Goal: Information Seeking & Learning: Learn about a topic

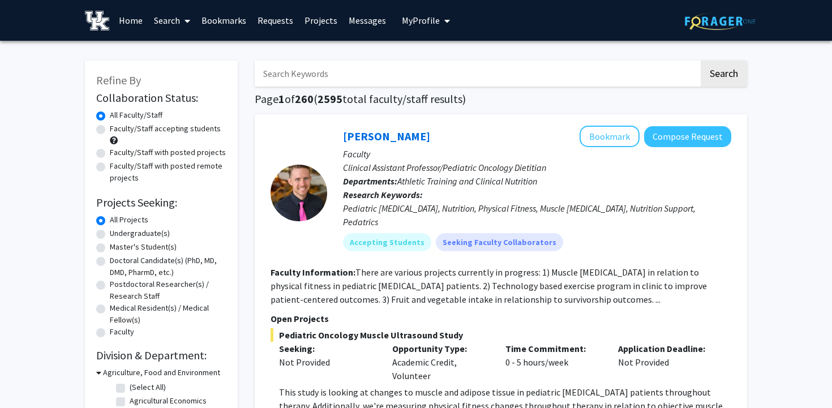
click at [365, 73] on input "Search Keywords" at bounding box center [477, 74] width 444 height 26
click at [701, 61] on button "Search" at bounding box center [724, 74] width 46 height 26
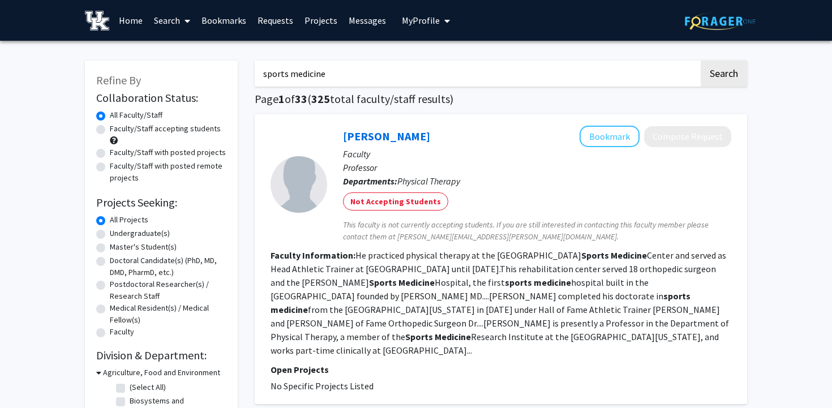
drag, startPoint x: 326, startPoint y: 71, endPoint x: 249, endPoint y: 72, distance: 77.0
type input "[MEDICAL_DATA]"
click at [701, 61] on button "Search" at bounding box center [724, 74] width 46 height 26
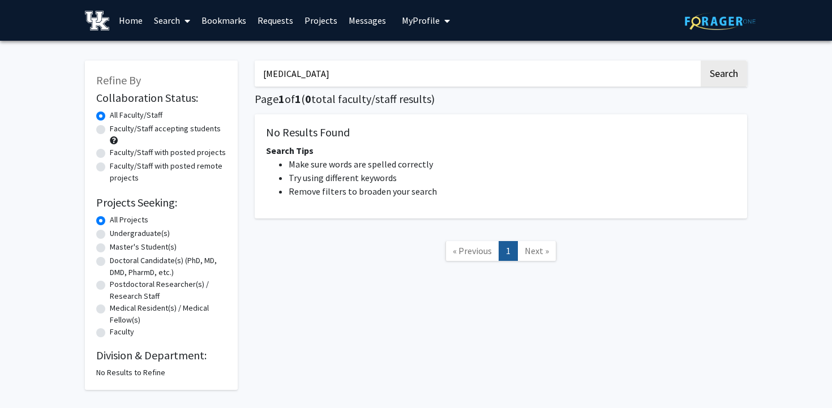
drag, startPoint x: 309, startPoint y: 71, endPoint x: 245, endPoint y: 71, distance: 64.0
click at [245, 71] on div "Refine By Collaboration Status: Collaboration Status All Faculty/Staff Collabor…" at bounding box center [415, 219] width 679 height 341
click at [405, 16] on span "My Profile" at bounding box center [421, 20] width 38 height 11
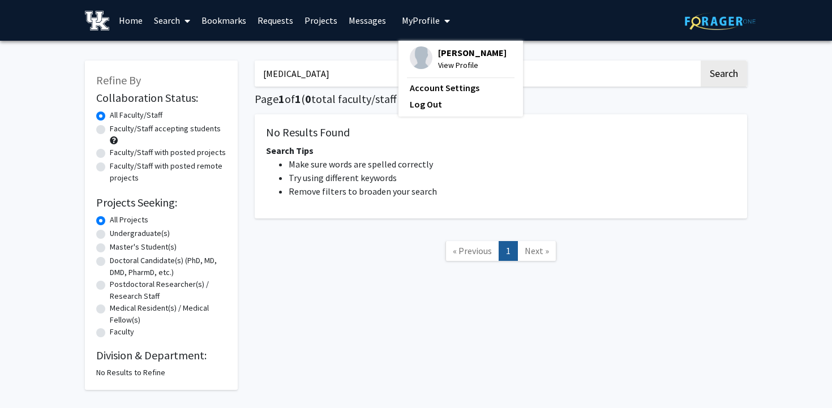
click at [447, 157] on li "Make sure words are spelled correctly" at bounding box center [512, 164] width 447 height 14
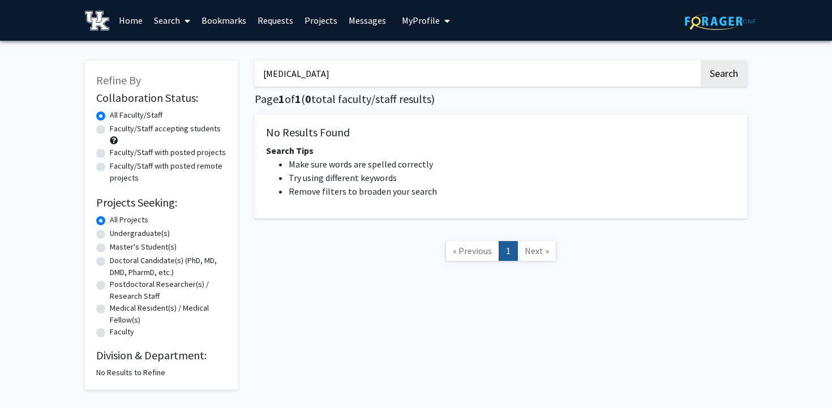
type input "sports medicine"
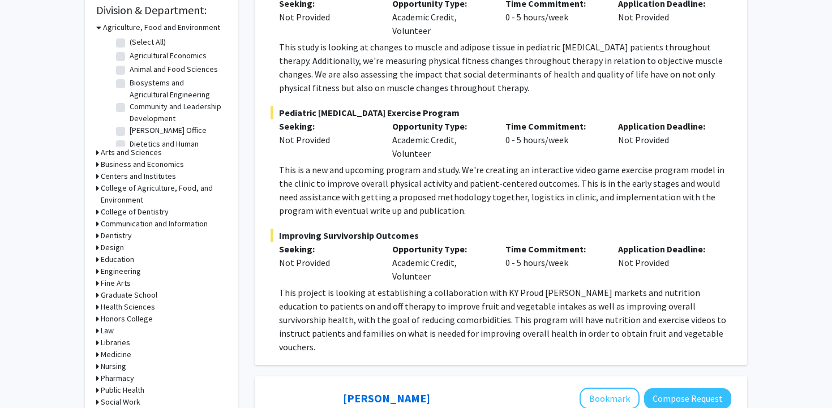
scroll to position [365, 0]
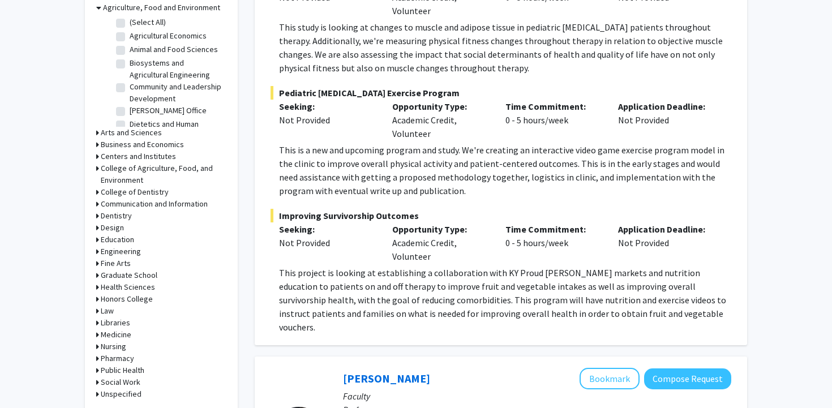
click at [97, 334] on icon at bounding box center [97, 335] width 3 height 12
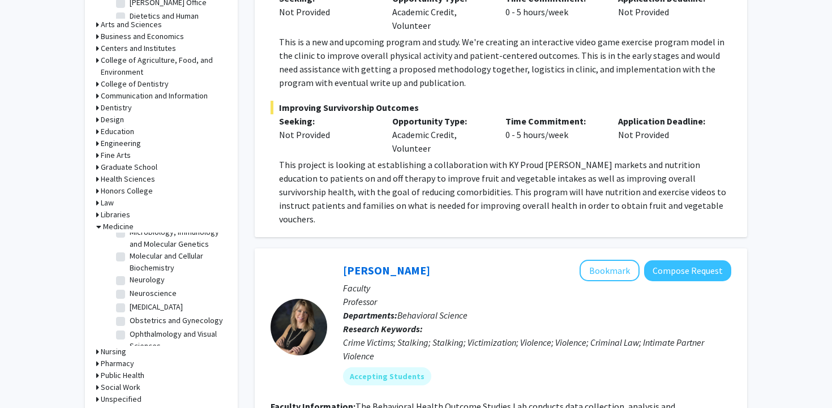
scroll to position [150, 0]
click at [125, 286] on fg-checkbox "Neuroscience Neuroscience" at bounding box center [170, 293] width 108 height 14
click at [130, 278] on label "Neuroscience" at bounding box center [153, 284] width 47 height 12
click at [130, 278] on input "Neuroscience" at bounding box center [133, 281] width 7 height 7
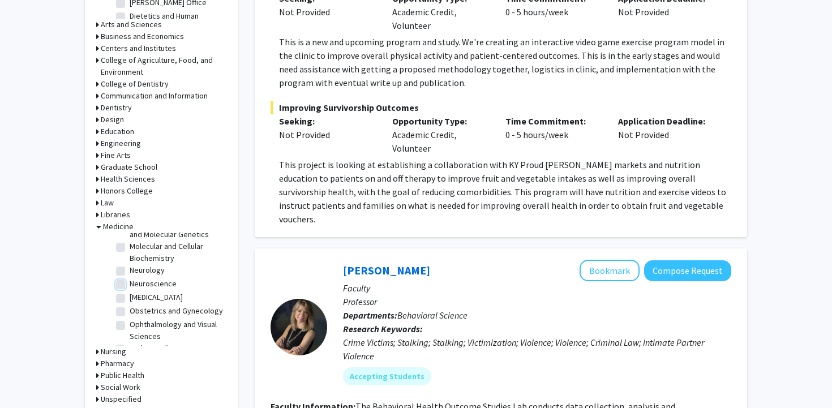
checkbox input "true"
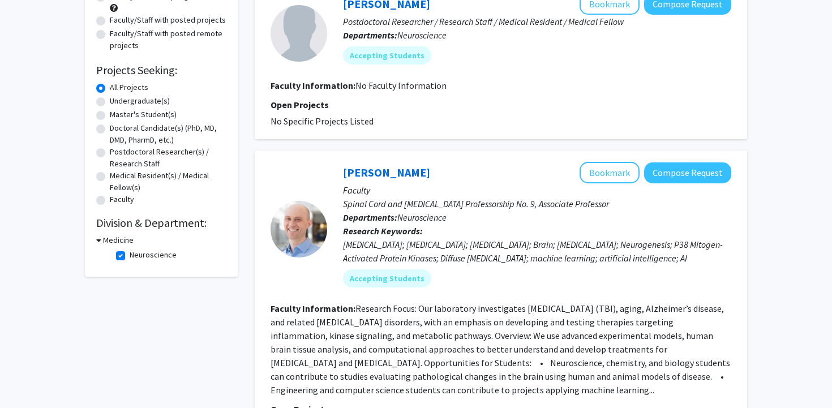
scroll to position [133, 0]
click at [102, 240] on div "Medicine" at bounding box center [161, 240] width 130 height 12
click at [99, 239] on icon at bounding box center [98, 240] width 5 height 12
click at [99, 239] on div "Medicine" at bounding box center [161, 240] width 130 height 12
click at [97, 239] on icon at bounding box center [97, 240] width 3 height 12
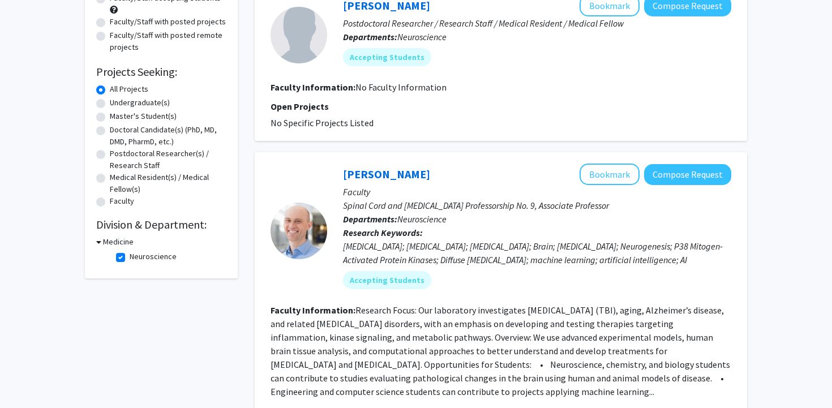
scroll to position [0, 0]
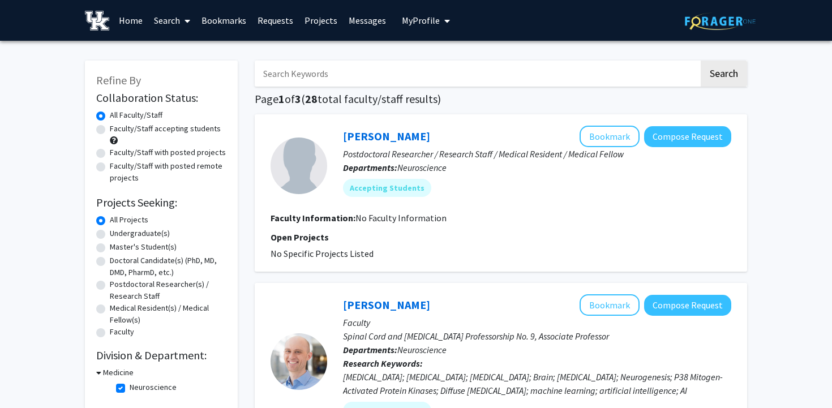
click at [184, 21] on span at bounding box center [185, 21] width 10 height 40
click at [194, 76] on span "Students" at bounding box center [182, 74] width 69 height 23
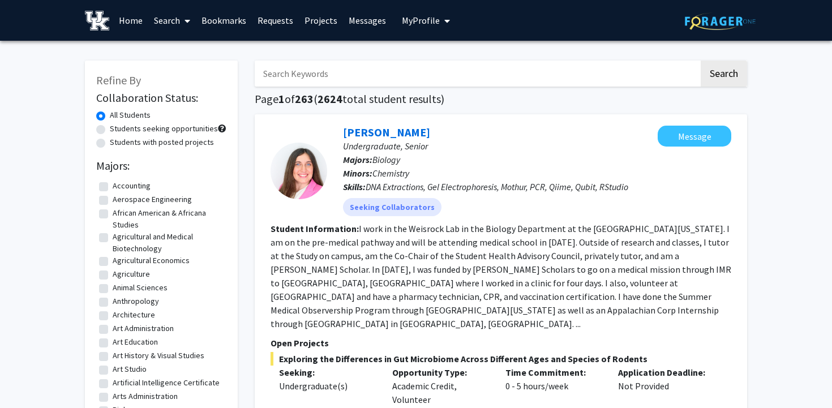
click at [179, 19] on link "Search" at bounding box center [172, 21] width 48 height 40
click at [188, 52] on span "Faculty/Staff" at bounding box center [189, 52] width 83 height 23
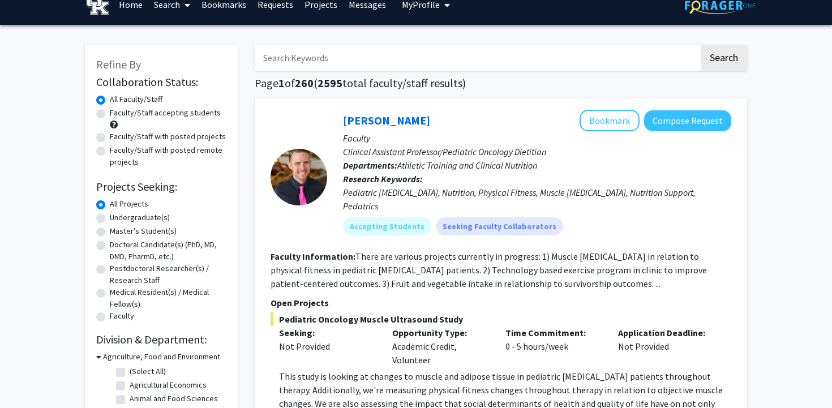
scroll to position [15, 0]
click at [606, 121] on button "Bookmark" at bounding box center [610, 121] width 60 height 22
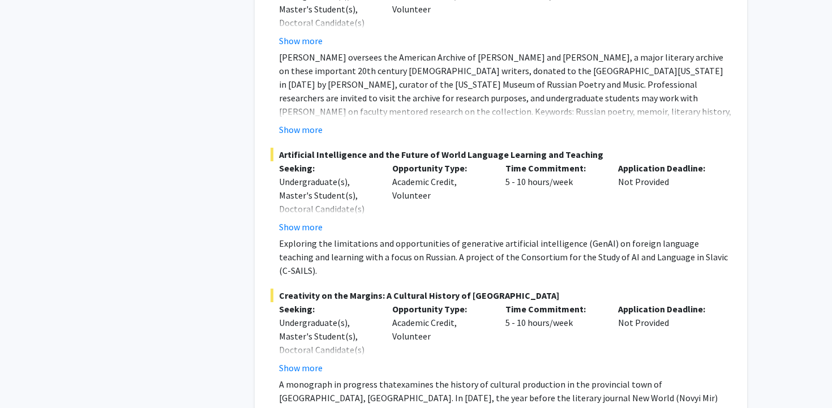
scroll to position [5912, 0]
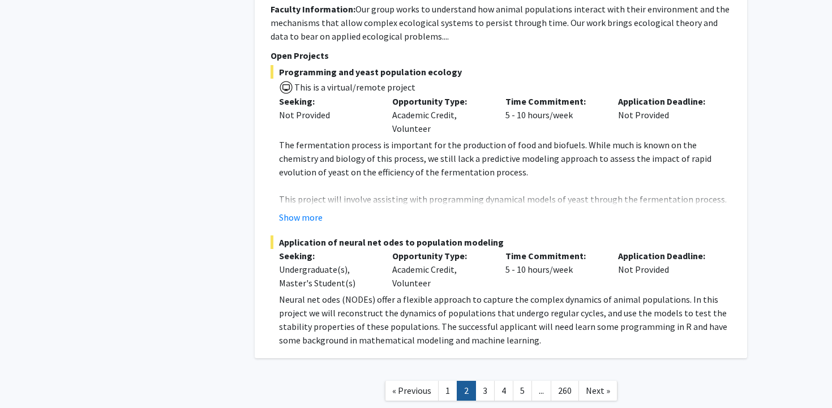
scroll to position [4642, 0]
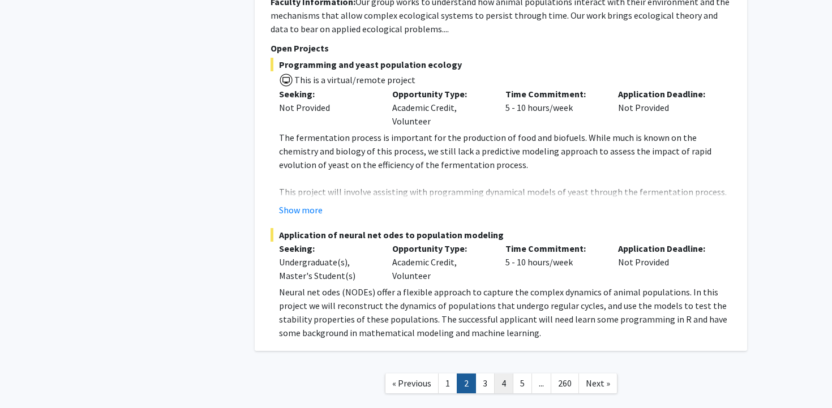
click at [494, 374] on link "4" at bounding box center [503, 384] width 19 height 20
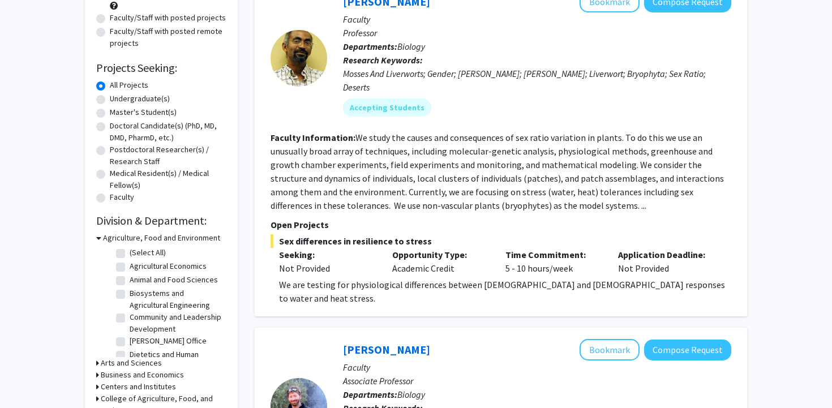
click at [97, 236] on icon at bounding box center [98, 238] width 5 height 12
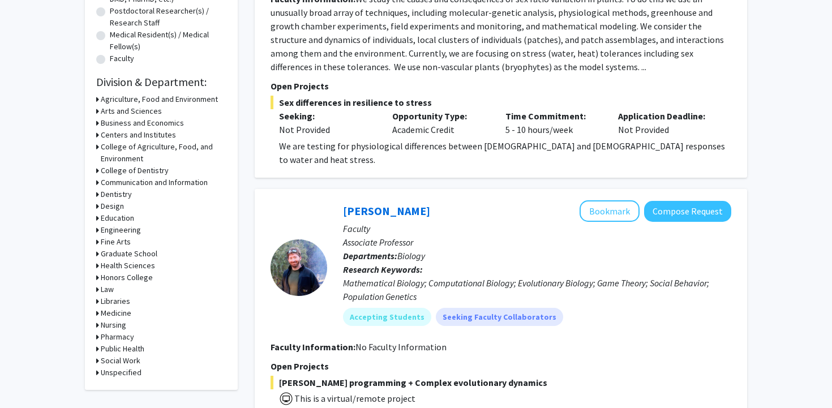
scroll to position [277, 0]
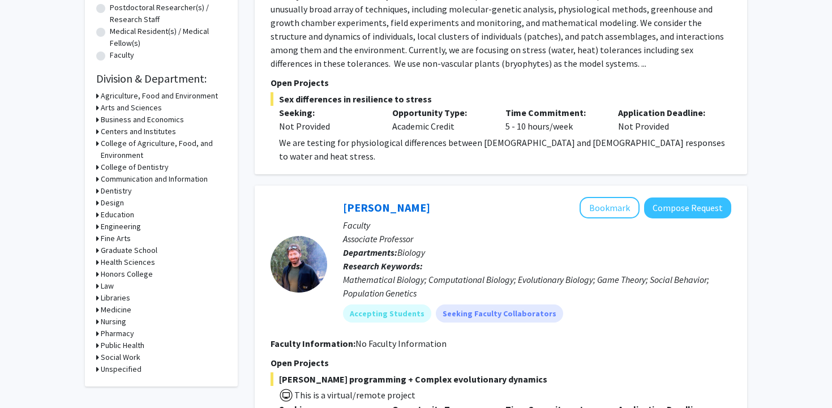
click at [97, 263] on icon at bounding box center [97, 263] width 3 height 12
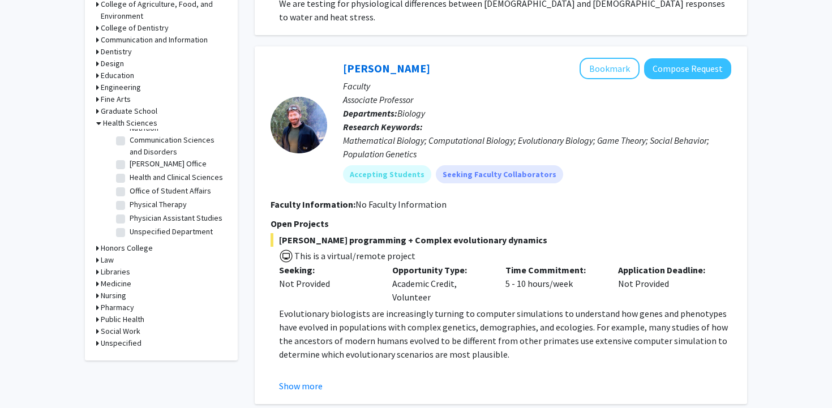
scroll to position [422, 0]
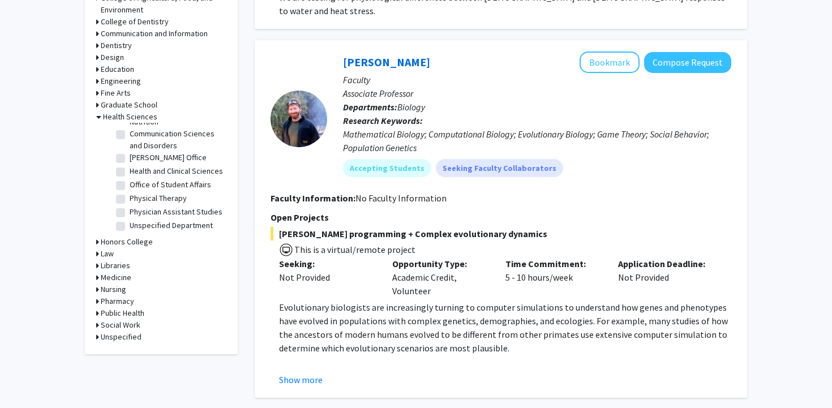
click at [98, 277] on icon at bounding box center [97, 278] width 3 height 12
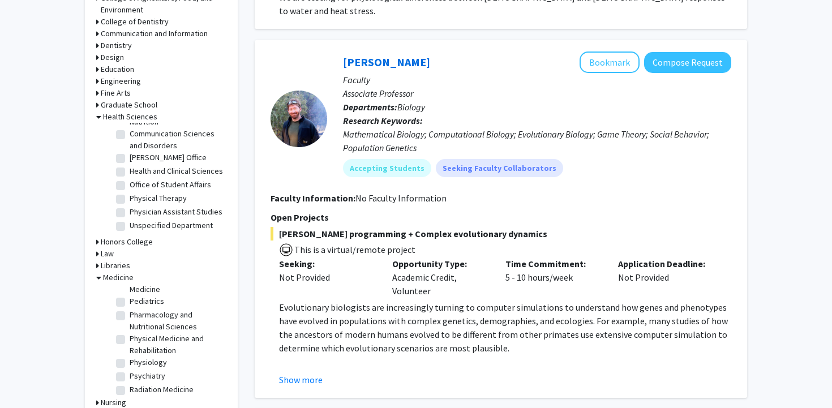
scroll to position [315, 0]
click at [130, 311] on label "Pharmacology and Nutritional Sciences" at bounding box center [177, 323] width 94 height 24
click at [130, 311] on input "Pharmacology and Nutritional Sciences" at bounding box center [133, 314] width 7 height 7
checkbox input "true"
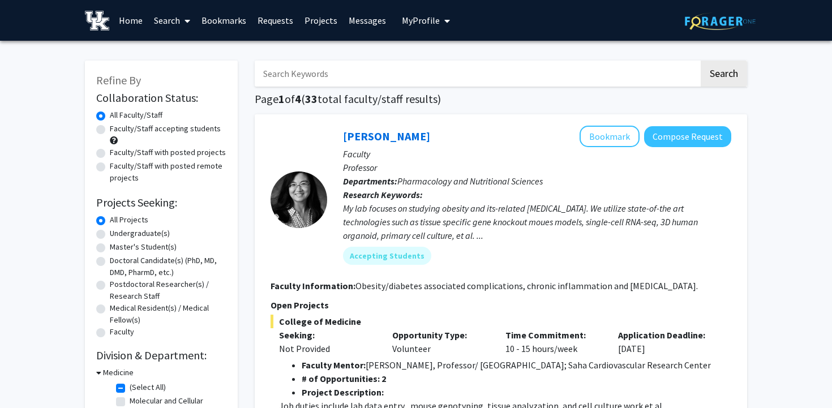
click at [383, 72] on input "Search Keywords" at bounding box center [477, 74] width 444 height 26
type input "[MEDICAL_DATA] disease"
click at [701, 61] on button "Search" at bounding box center [724, 74] width 46 height 26
checkbox input "false"
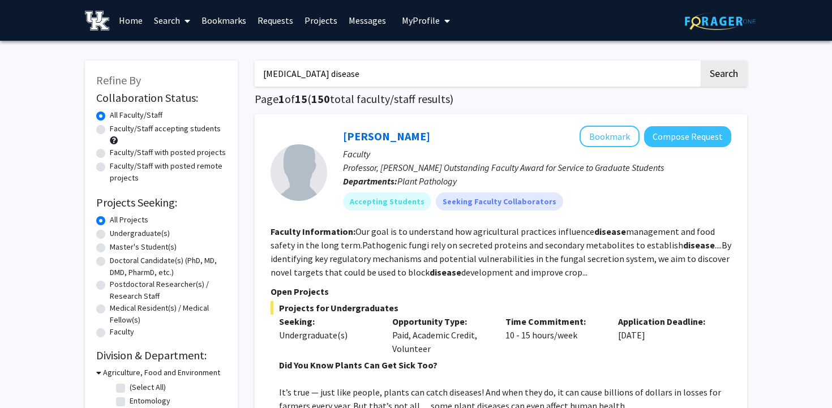
click at [320, 67] on input "[MEDICAL_DATA] disease" at bounding box center [477, 74] width 444 height 26
click at [293, 70] on input "[MEDICAL_DATA] disease" at bounding box center [477, 74] width 444 height 26
click at [323, 75] on input "[MEDICAL_DATA] disease" at bounding box center [477, 74] width 444 height 26
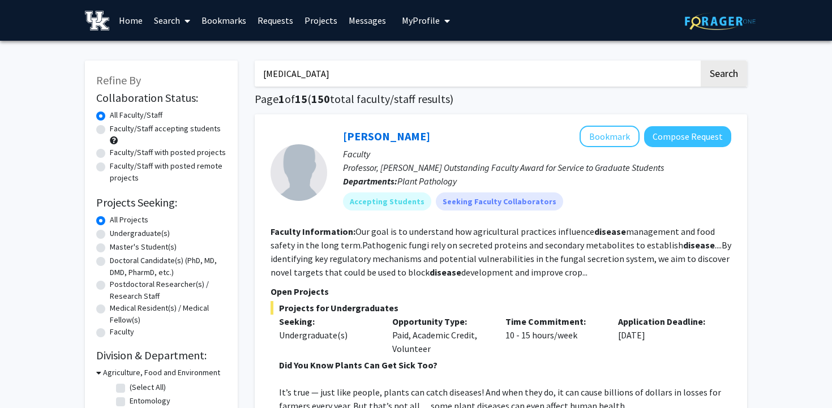
click at [701, 61] on button "Search" at bounding box center [724, 74] width 46 height 26
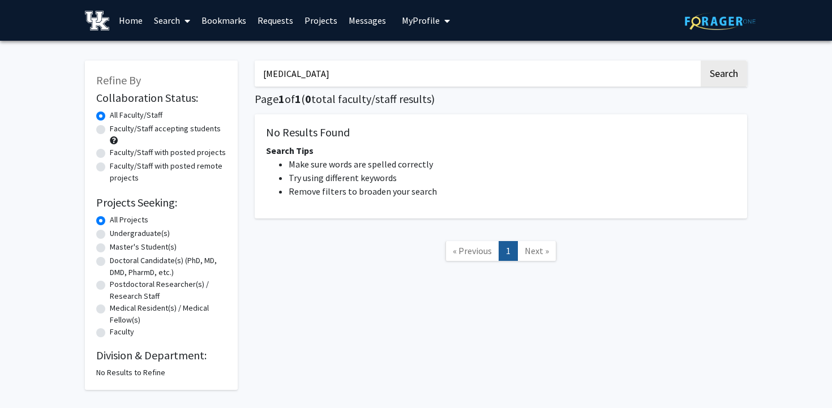
scroll to position [41, 0]
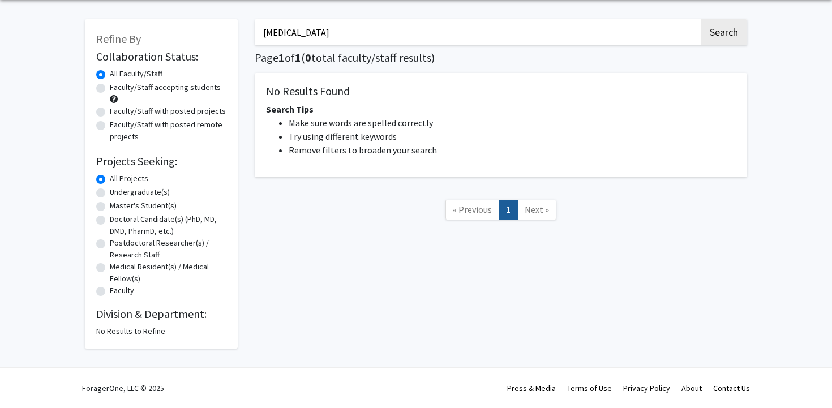
type input "[MEDICAL_DATA] disease"
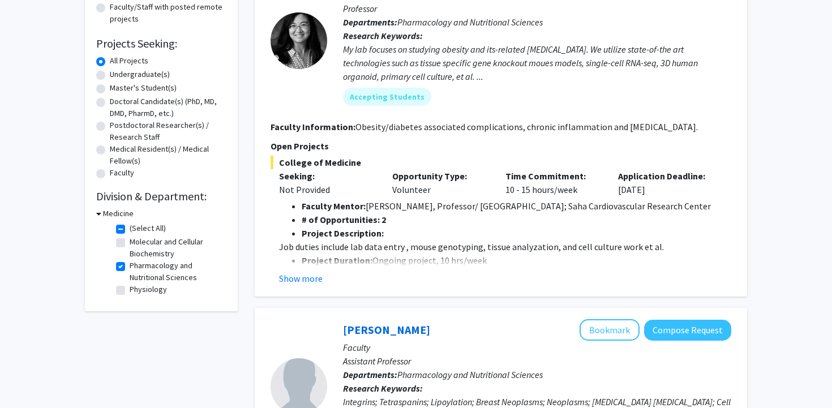
scroll to position [163, 0]
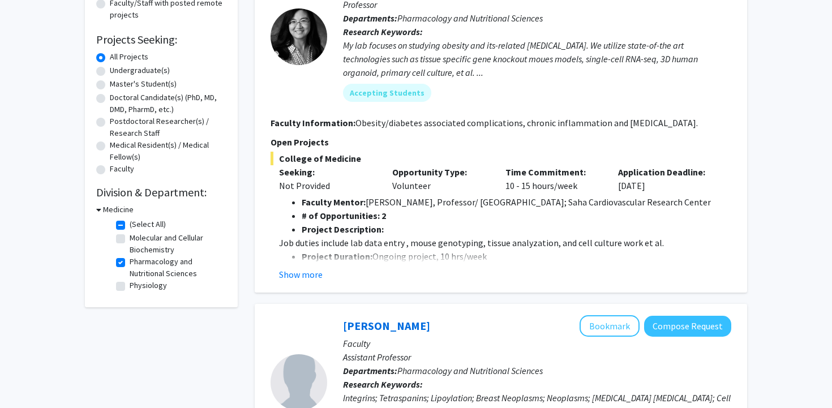
click at [130, 264] on label "Pharmacology and Nutritional Sciences" at bounding box center [177, 268] width 94 height 24
click at [130, 263] on input "Pharmacology and Nutritional Sciences" at bounding box center [133, 259] width 7 height 7
checkbox input "false"
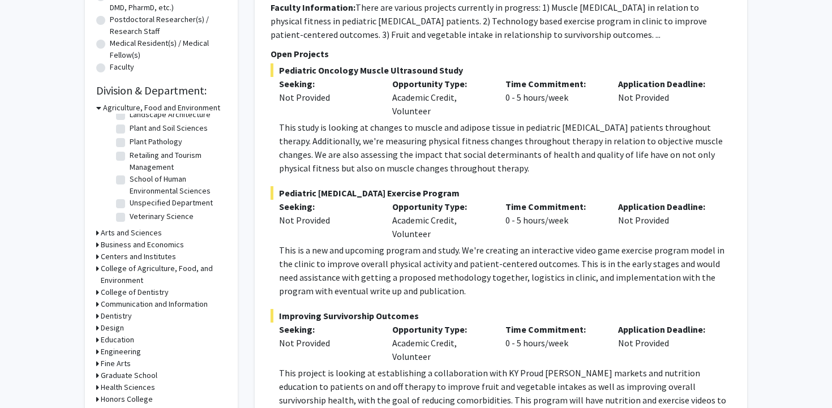
scroll to position [266, 0]
click at [97, 255] on icon at bounding box center [97, 256] width 3 height 12
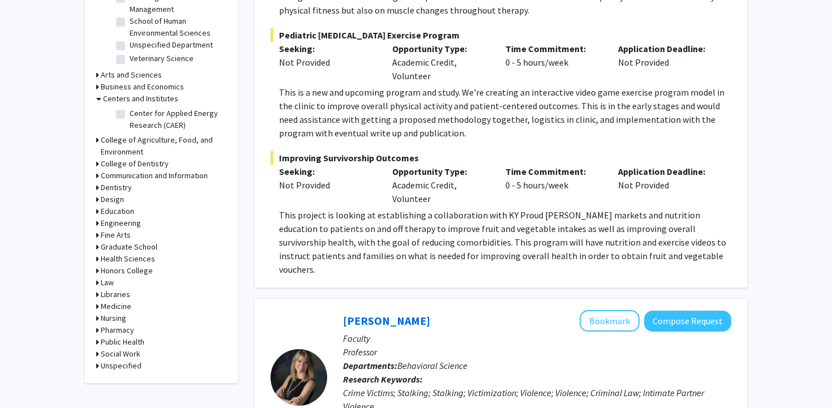
scroll to position [425, 0]
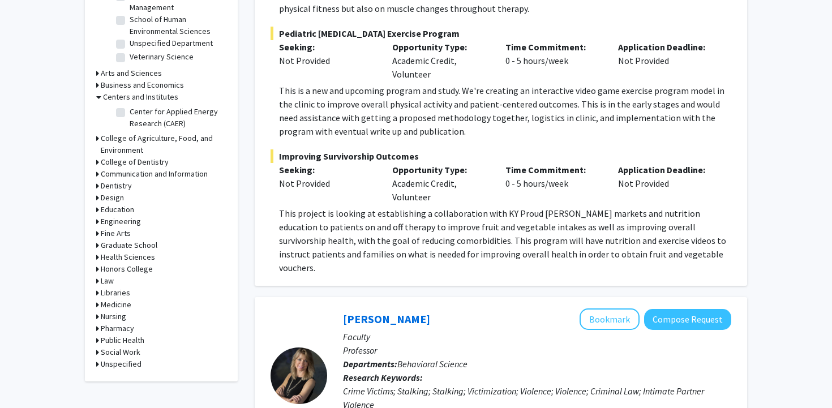
click at [96, 317] on icon at bounding box center [97, 317] width 3 height 12
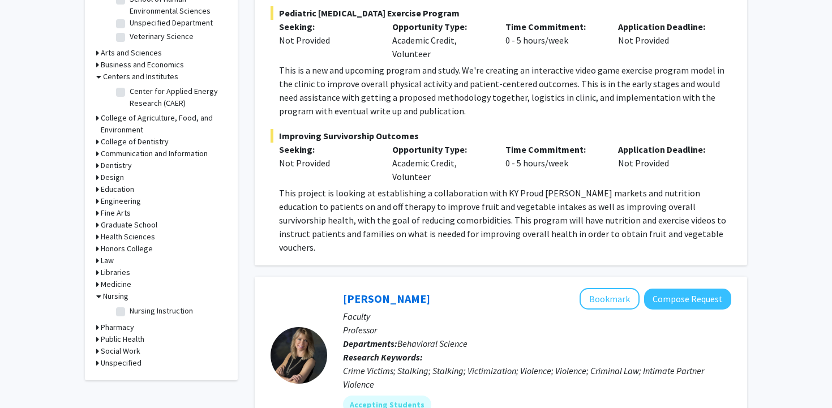
click at [96, 364] on icon at bounding box center [97, 363] width 3 height 12
click at [97, 286] on icon at bounding box center [97, 285] width 3 height 12
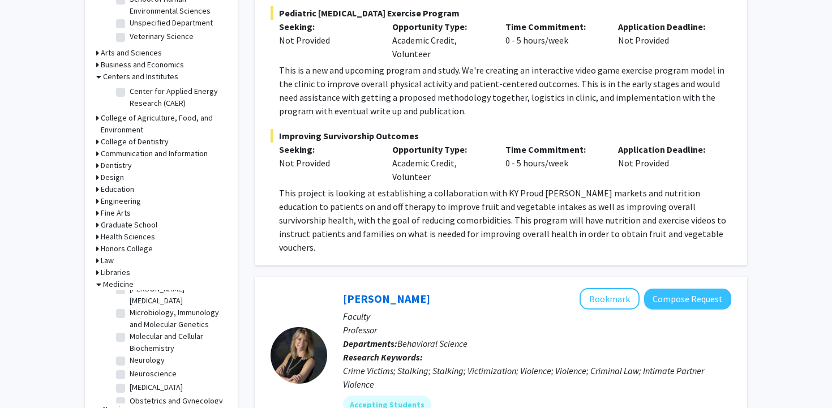
scroll to position [129, 0]
click at [155, 352] on label "Neurology" at bounding box center [147, 358] width 35 height 12
click at [137, 352] on input "Neurology" at bounding box center [133, 355] width 7 height 7
checkbox input "true"
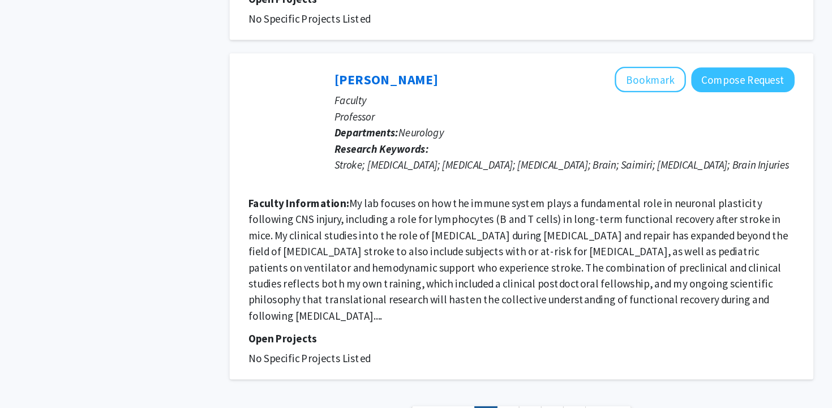
scroll to position [1968, 0]
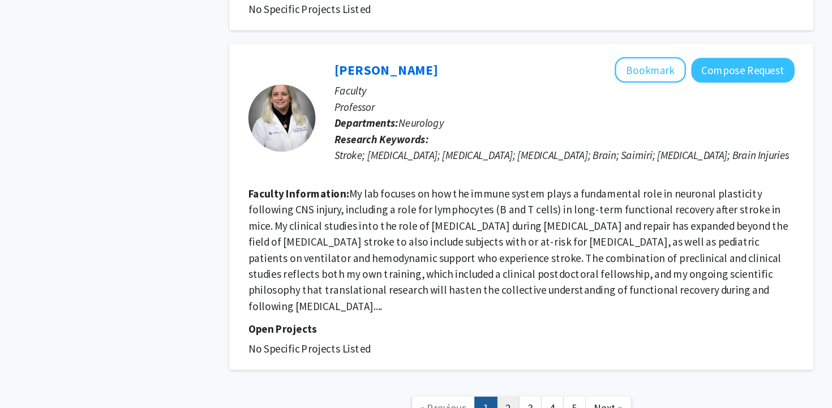
click at [490, 398] on link "2" at bounding box center [489, 408] width 19 height 20
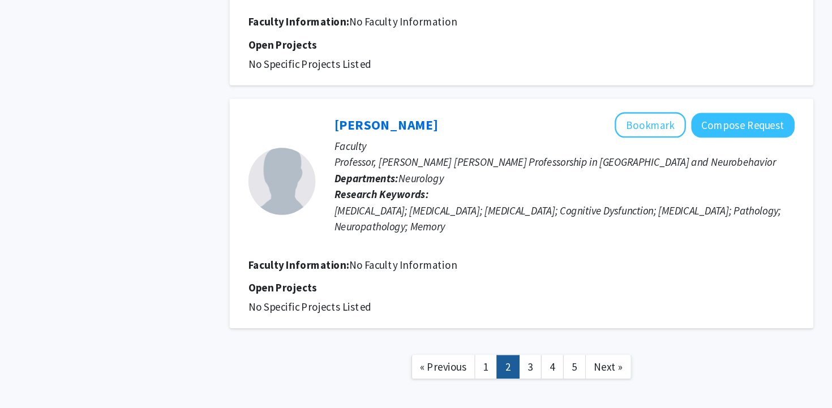
scroll to position [1815, 0]
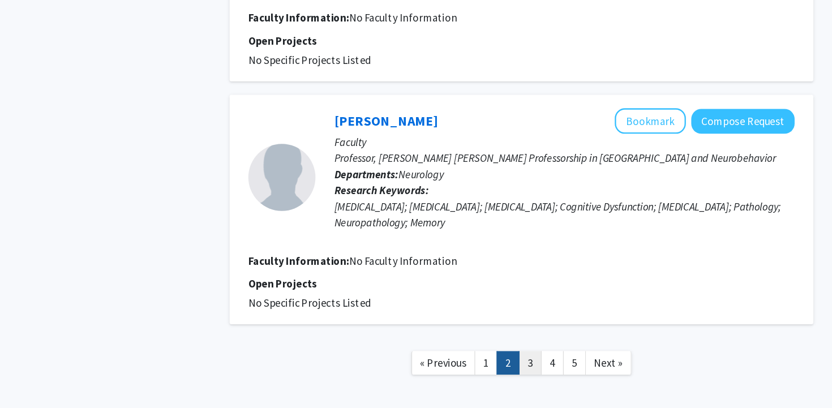
click at [505, 360] on link "3" at bounding box center [508, 370] width 19 height 20
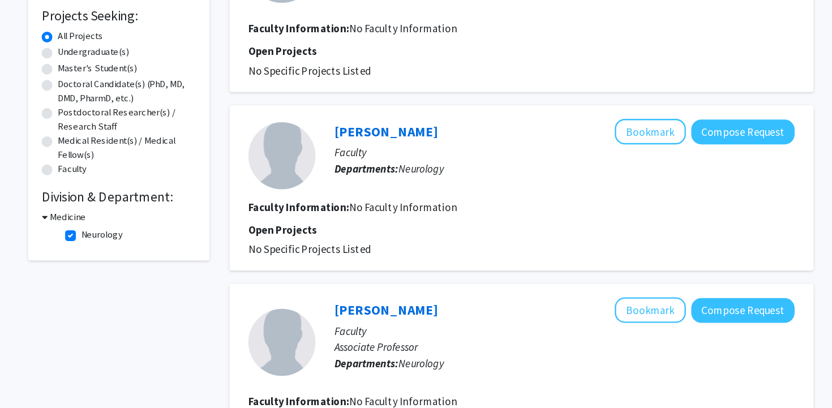
scroll to position [131, 0]
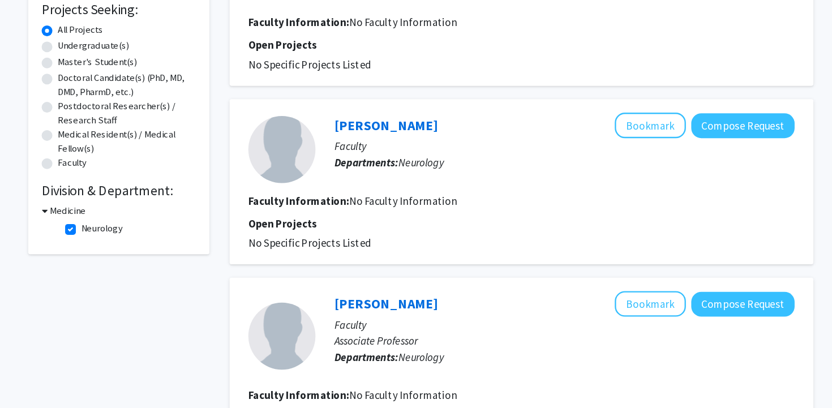
click at [130, 259] on label "Neurology" at bounding box center [147, 256] width 35 height 12
click at [130, 258] on input "Neurology" at bounding box center [133, 253] width 7 height 7
checkbox input "false"
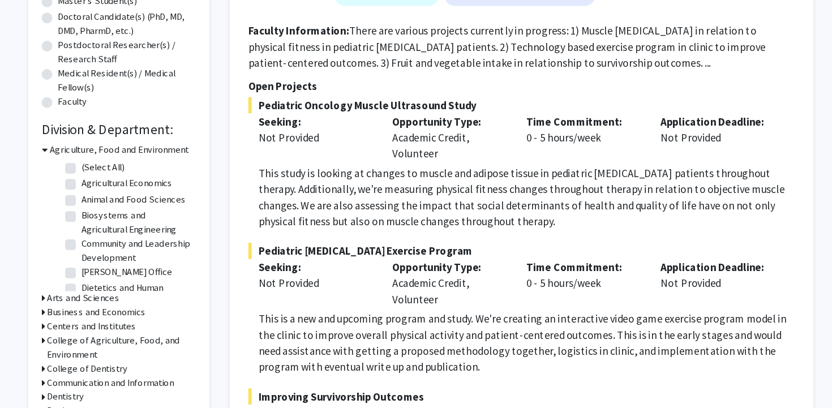
scroll to position [3, 0]
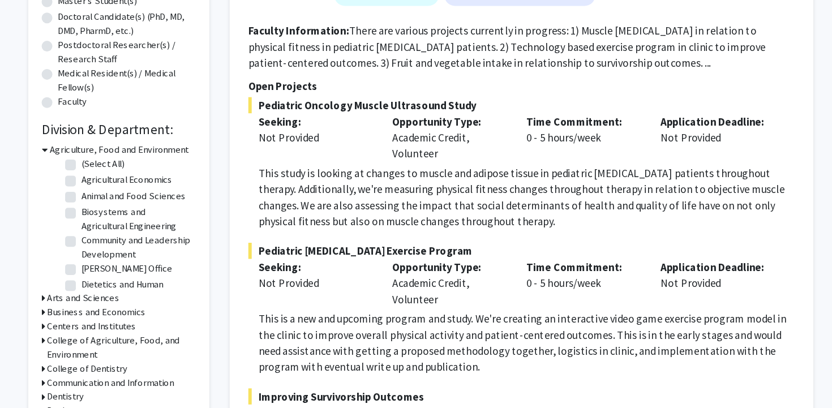
click at [98, 187] on icon at bounding box center [98, 189] width 5 height 12
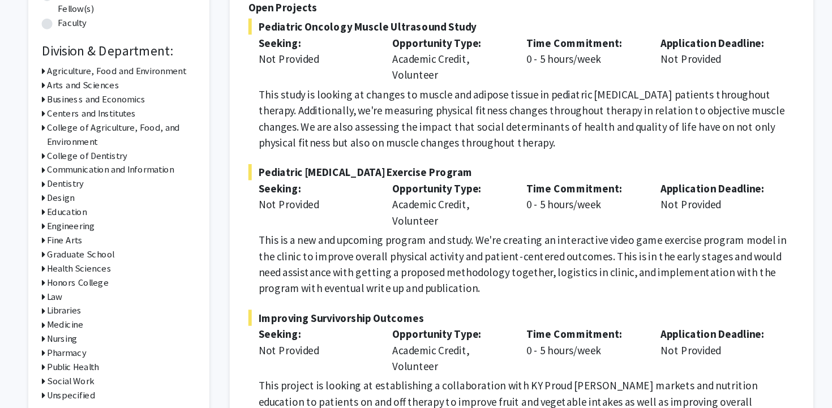
scroll to position [260, 0]
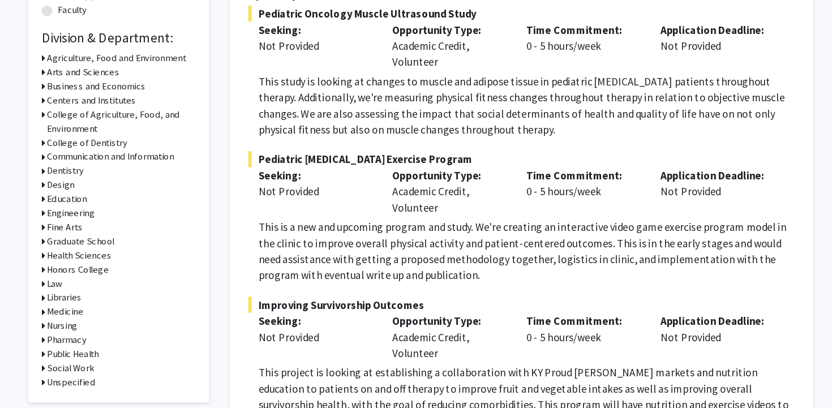
click at [96, 327] on icon at bounding box center [97, 327] width 3 height 12
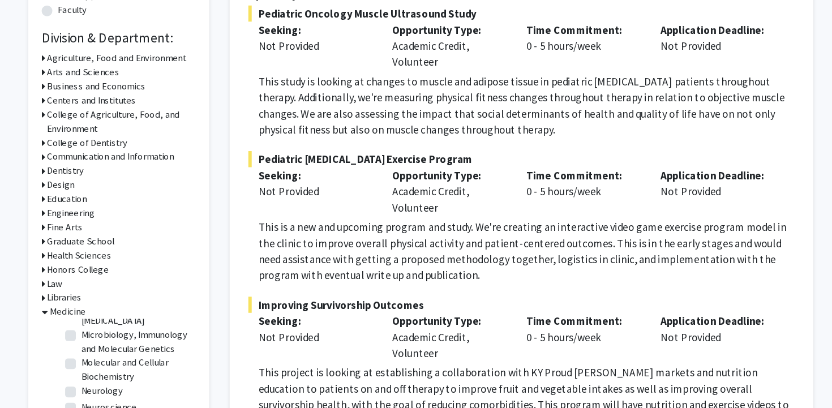
scroll to position [147, 0]
click at [130, 389] on label "Neuroscience" at bounding box center [153, 395] width 47 height 12
click at [130, 389] on input "Neuroscience" at bounding box center [133, 392] width 7 height 7
checkbox input "true"
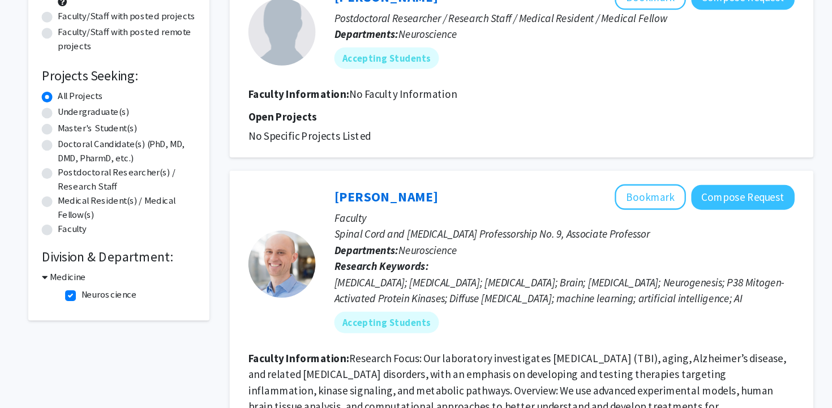
scroll to position [80, 0]
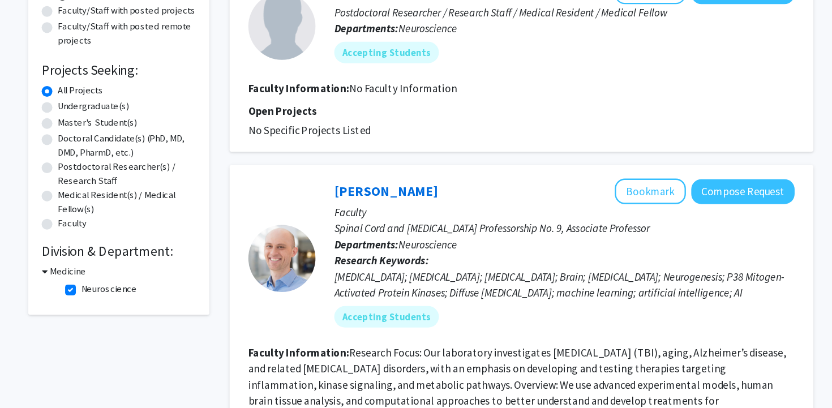
click at [130, 306] on label "Neuroscience" at bounding box center [153, 307] width 47 height 12
click at [130, 306] on input "Neuroscience" at bounding box center [133, 304] width 7 height 7
checkbox input "false"
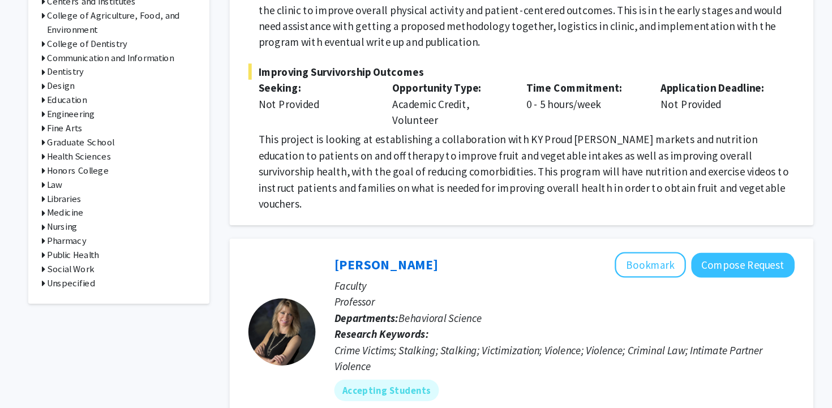
scroll to position [480, 0]
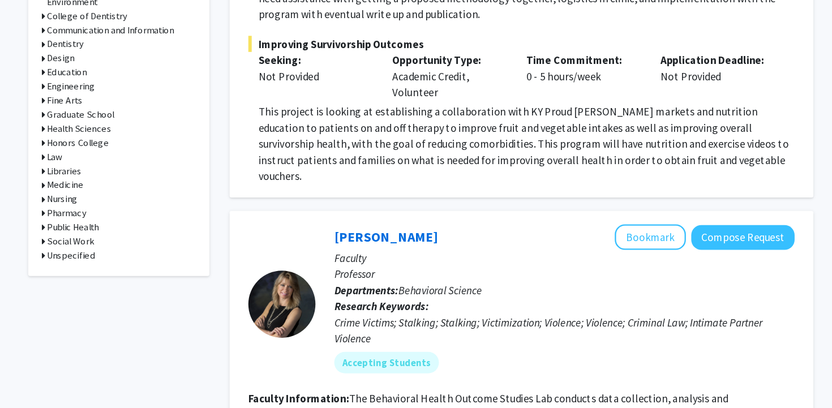
click at [99, 217] on icon at bounding box center [97, 220] width 3 height 12
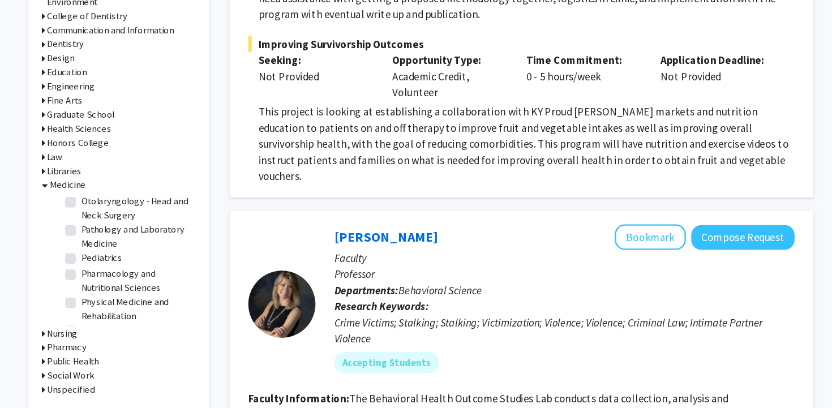
scroll to position [285, 0]
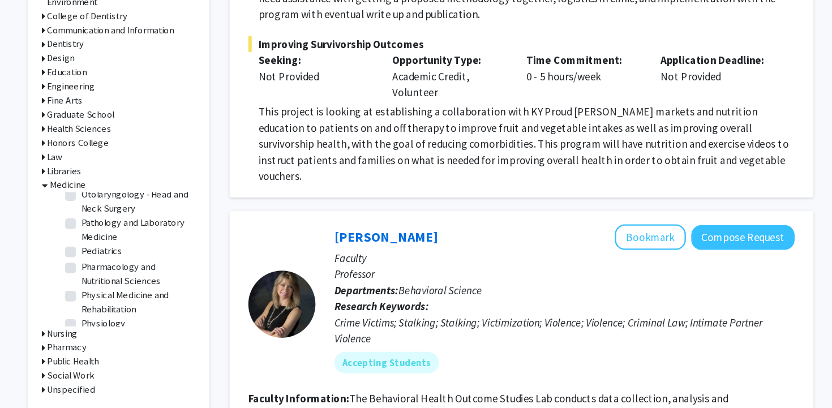
click at [130, 270] on label "Pediatrics" at bounding box center [147, 276] width 35 height 12
click at [130, 270] on input "Pediatrics" at bounding box center [133, 273] width 7 height 7
checkbox input "true"
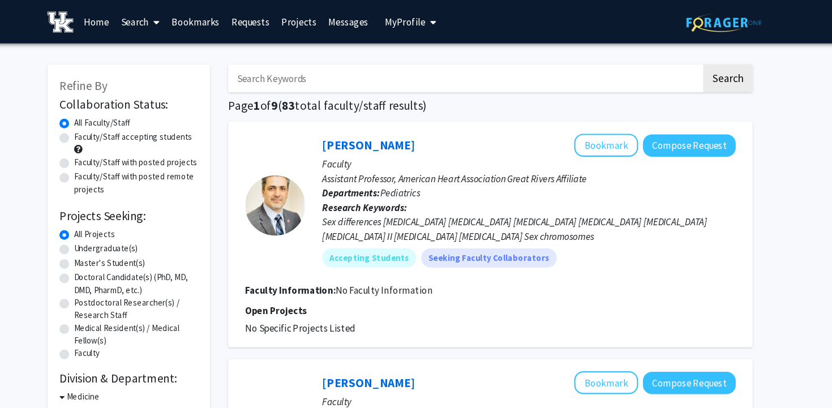
click at [303, 74] on input "Search Keywords" at bounding box center [477, 74] width 444 height 26
type input "baby"
click at [701, 61] on button "Search" at bounding box center [724, 74] width 46 height 26
checkbox input "false"
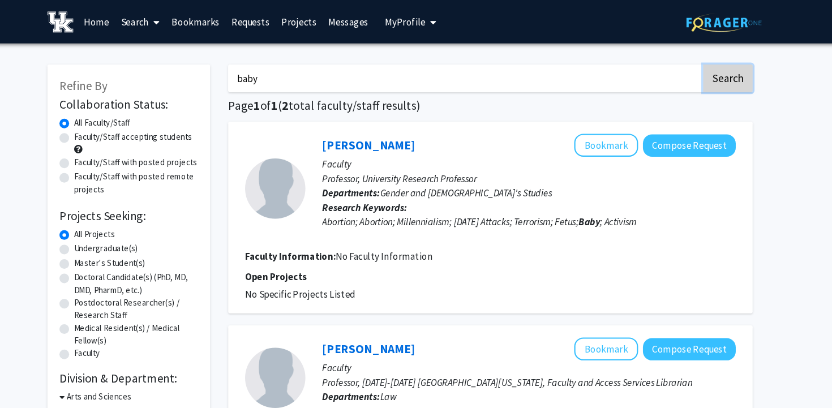
click at [734, 74] on button "Search" at bounding box center [724, 74] width 46 height 26
click at [277, 68] on input "baby" at bounding box center [477, 74] width 444 height 26
type input "pregnancy"
click at [701, 61] on button "Search" at bounding box center [724, 74] width 46 height 26
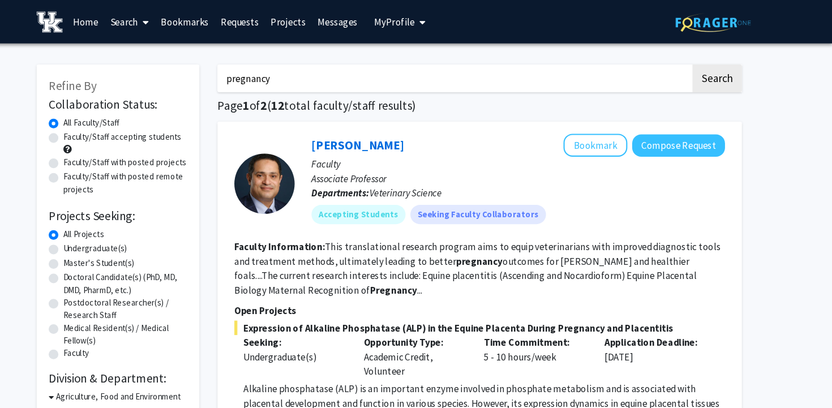
click at [134, 234] on label "Undergraduate(s)" at bounding box center [140, 234] width 60 height 12
click at [117, 234] on input "Undergraduate(s)" at bounding box center [113, 231] width 7 height 7
radio input "true"
drag, startPoint x: 553, startPoint y: 74, endPoint x: 225, endPoint y: 88, distance: 328.2
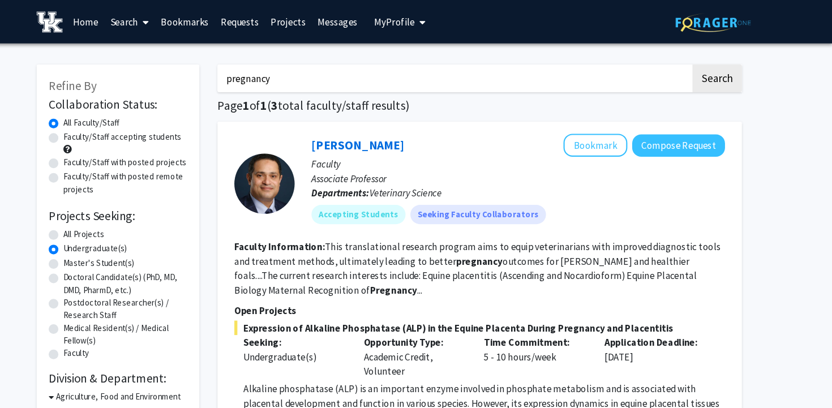
drag, startPoint x: 264, startPoint y: 74, endPoint x: 365, endPoint y: 73, distance: 100.8
click at [365, 73] on input "pregnancy" at bounding box center [477, 74] width 444 height 26
click at [701, 61] on button "Search" at bounding box center [724, 74] width 46 height 26
radio input "true"
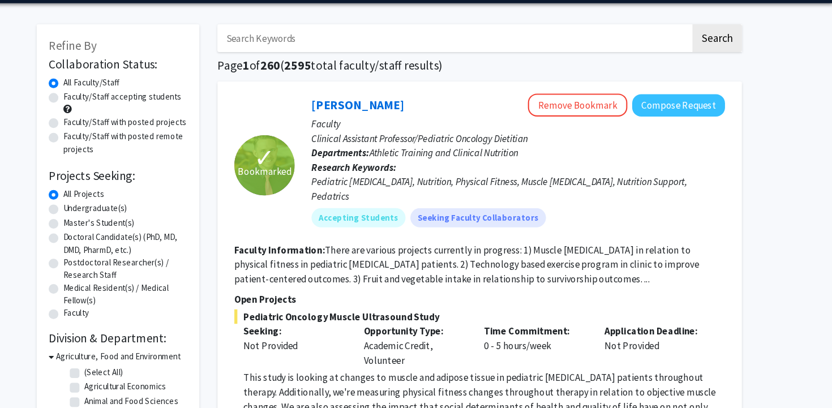
scroll to position [22, 0]
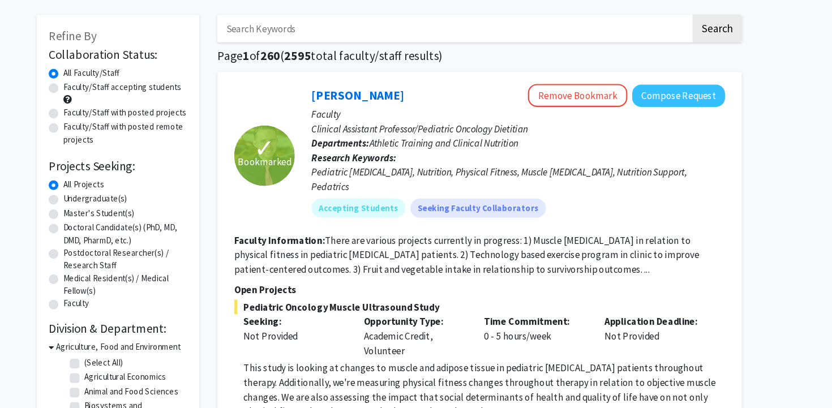
click at [157, 210] on label "Undergraduate(s)" at bounding box center [140, 212] width 60 height 12
click at [117, 210] on input "Undergraduate(s)" at bounding box center [113, 209] width 7 height 7
radio input "true"
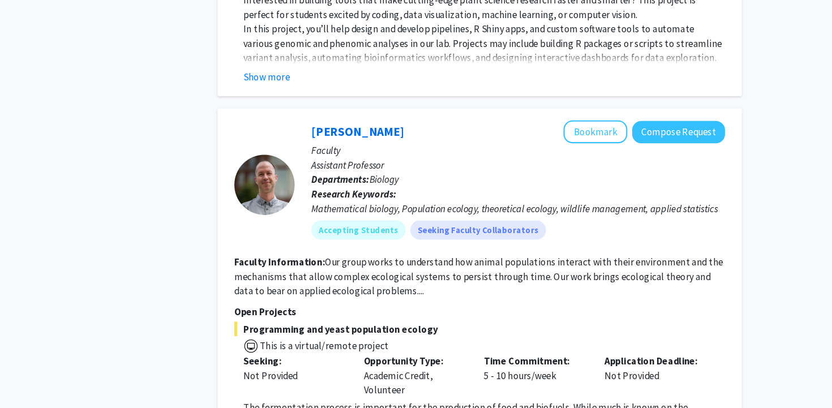
scroll to position [3348, 0]
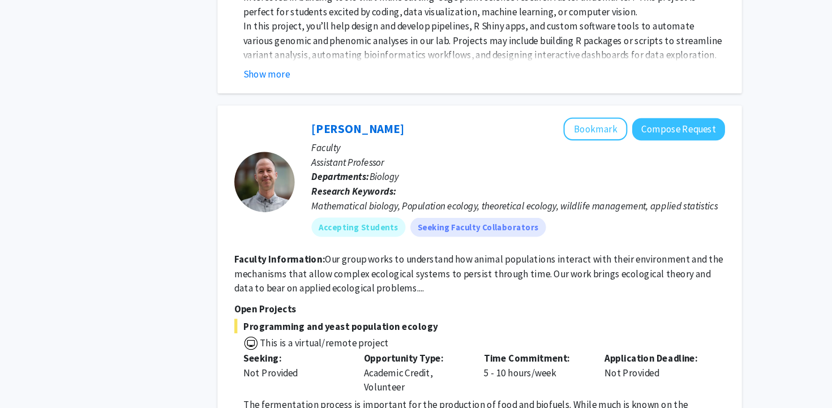
click at [313, 263] on b "Faculty Information:" at bounding box center [313, 268] width 85 height 11
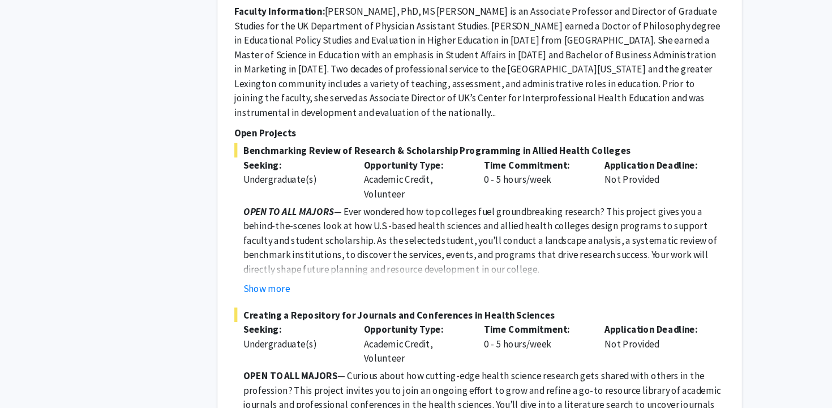
scroll to position [4113, 0]
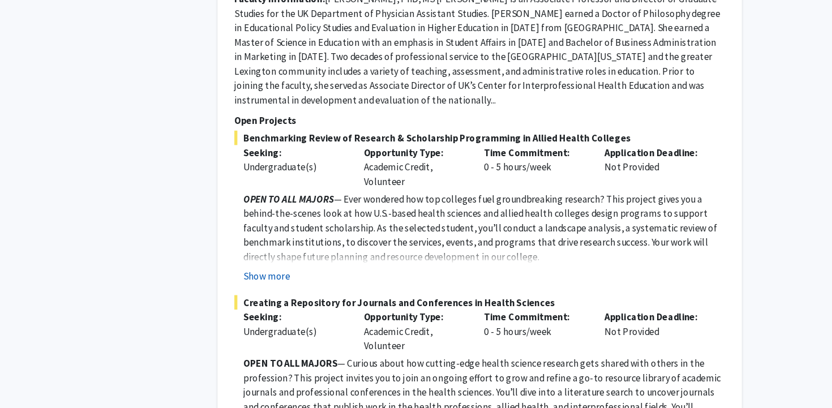
click at [302, 277] on button "Show more" at bounding box center [301, 284] width 44 height 14
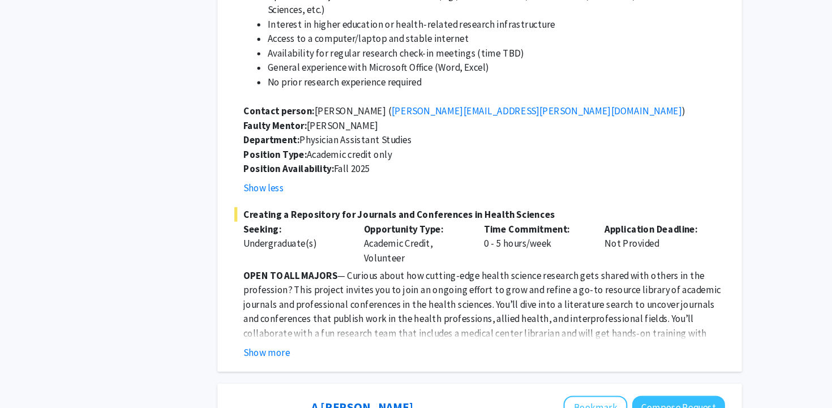
scroll to position [4559, 0]
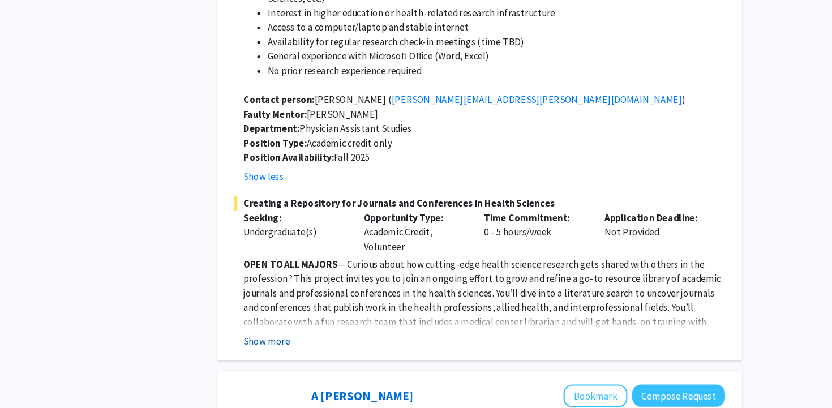
click at [307, 338] on button "Show more" at bounding box center [301, 345] width 44 height 14
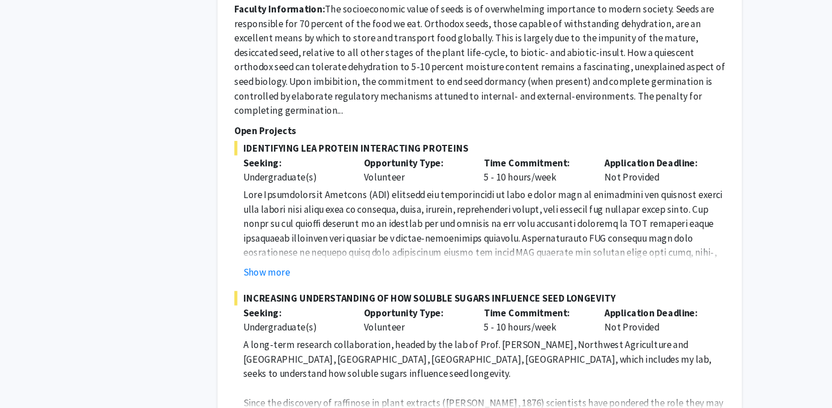
scroll to position [5413, 0]
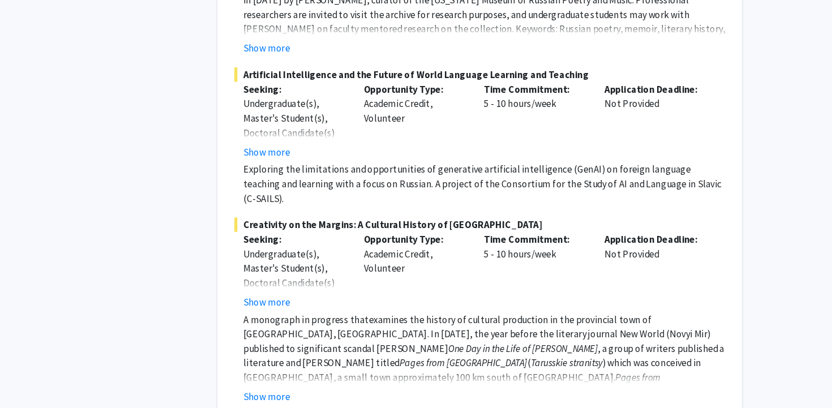
scroll to position [6624, 0]
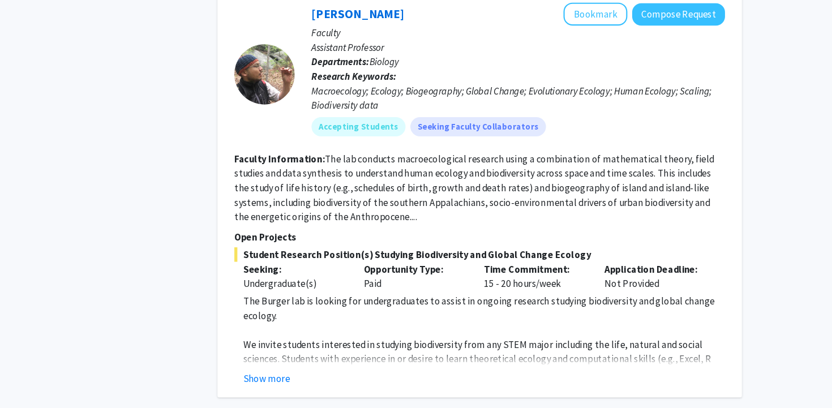
scroll to position [3837, 0]
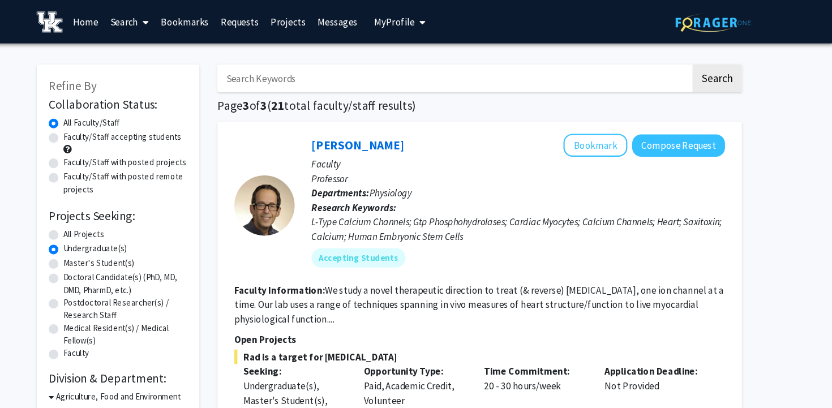
click at [167, 19] on link "Search" at bounding box center [172, 21] width 48 height 40
click at [199, 53] on span "Faculty/Staff" at bounding box center [189, 52] width 83 height 23
radio input "true"
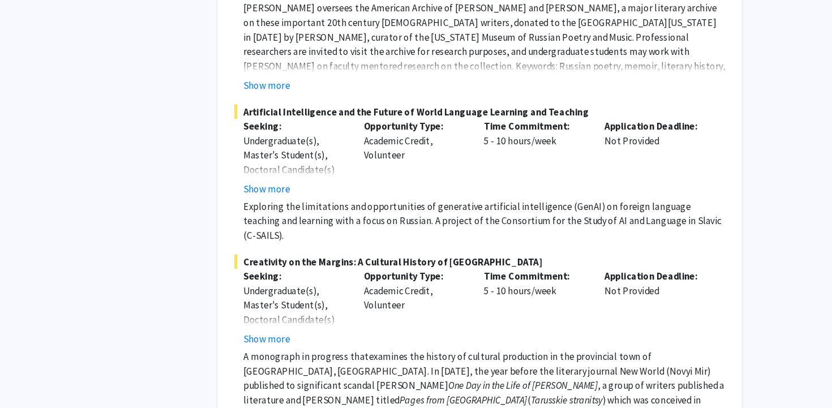
scroll to position [5912, 0]
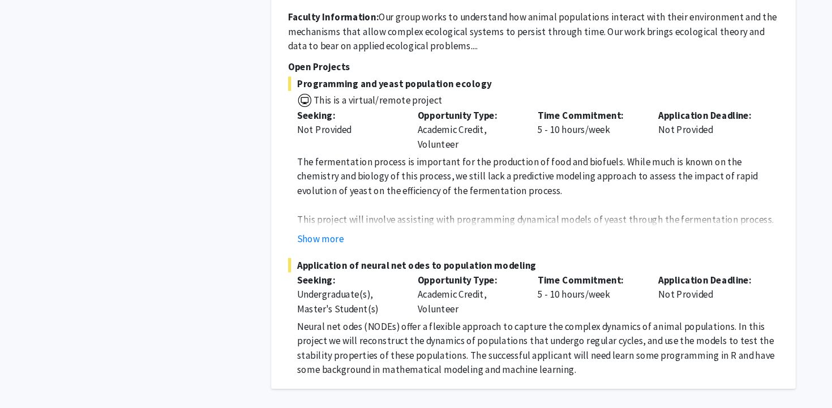
scroll to position [4642, 0]
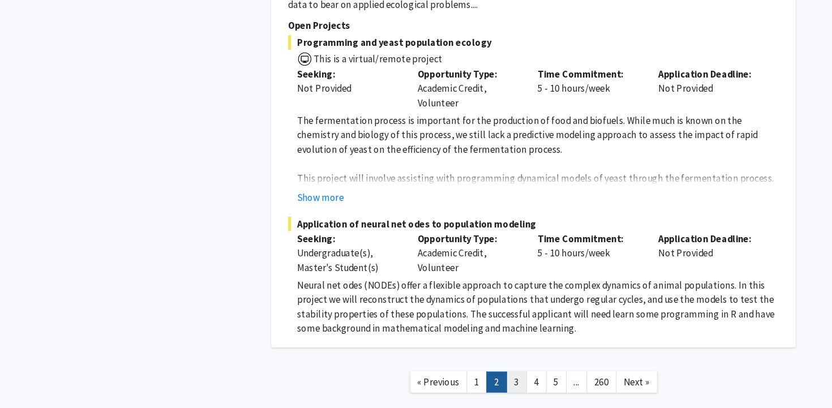
click at [487, 374] on link "3" at bounding box center [485, 384] width 19 height 20
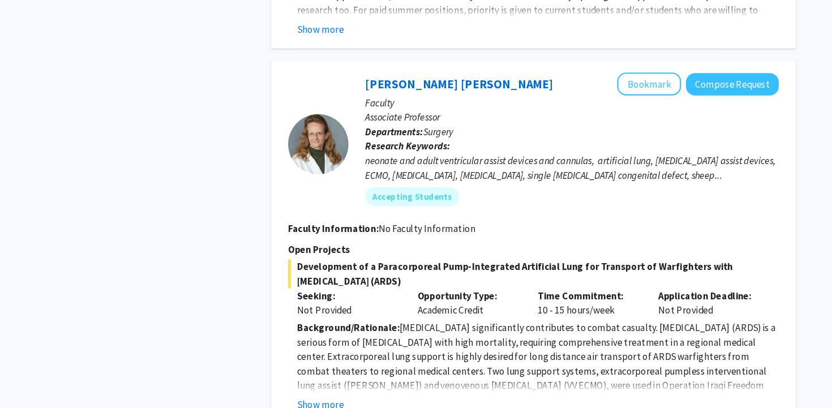
scroll to position [2223, 0]
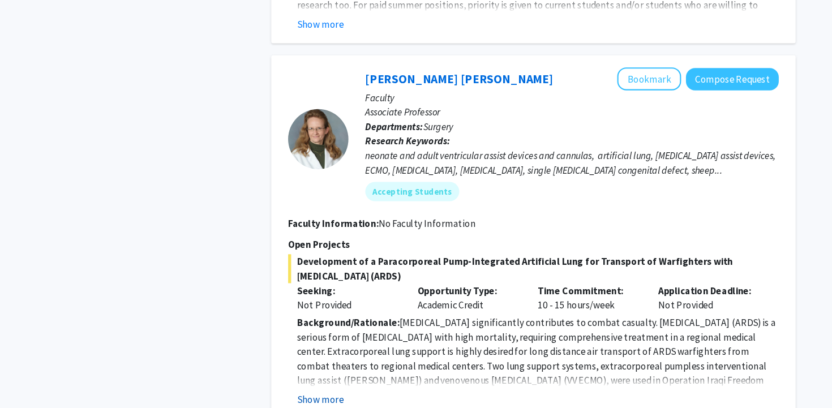
click at [300, 393] on button "Show more" at bounding box center [301, 400] width 44 height 14
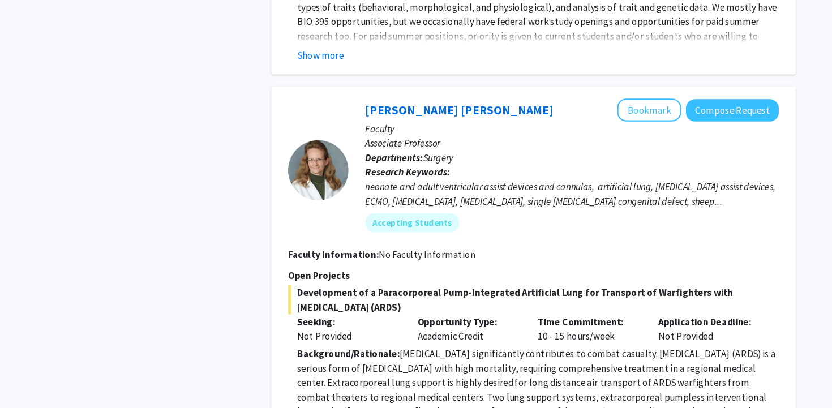
scroll to position [2216, 0]
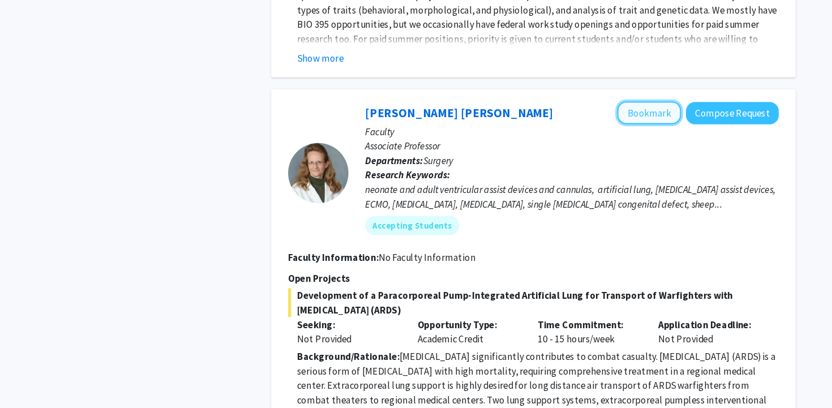
click at [614, 95] on button "Bookmark" at bounding box center [610, 106] width 60 height 22
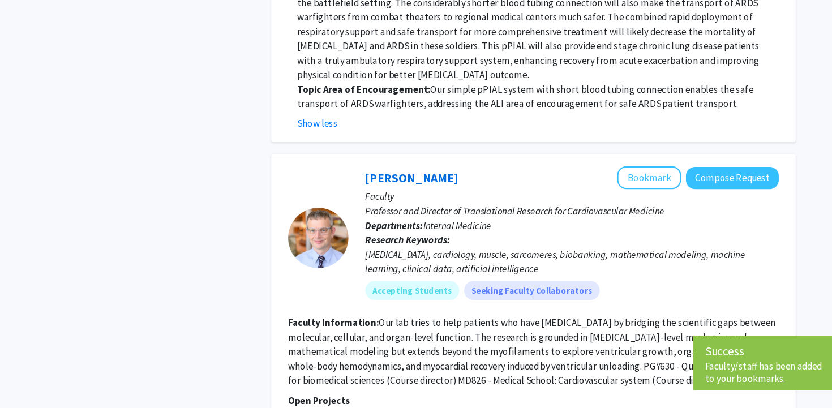
scroll to position [3095, 0]
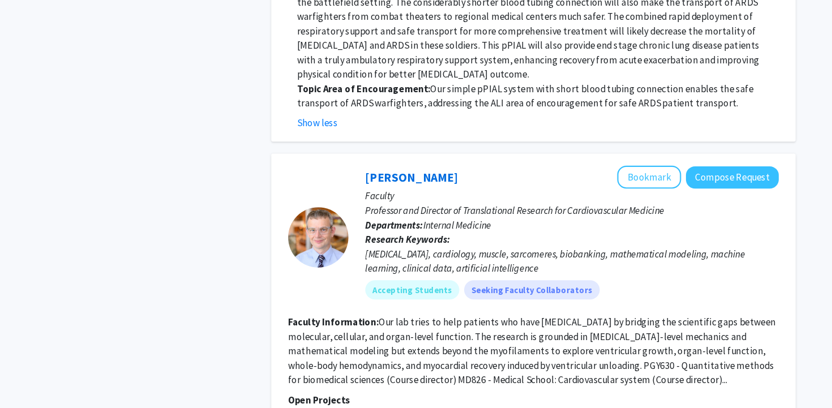
click at [420, 215] on p "Professor and Director of Translational Research for Cardiovascular Medicine" at bounding box center [537, 222] width 388 height 14
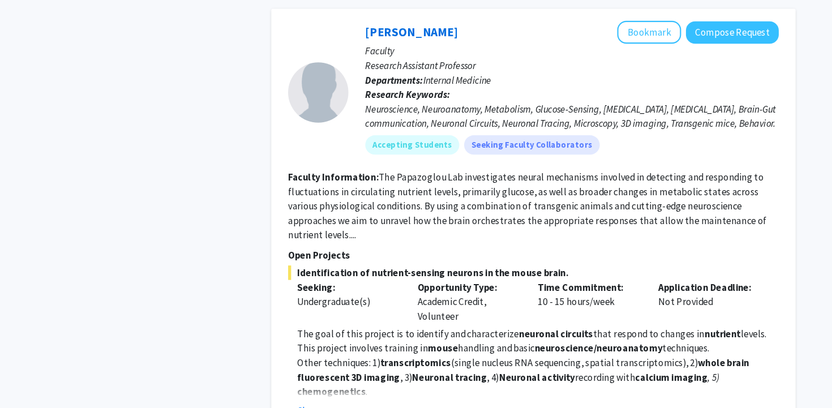
scroll to position [4435, 0]
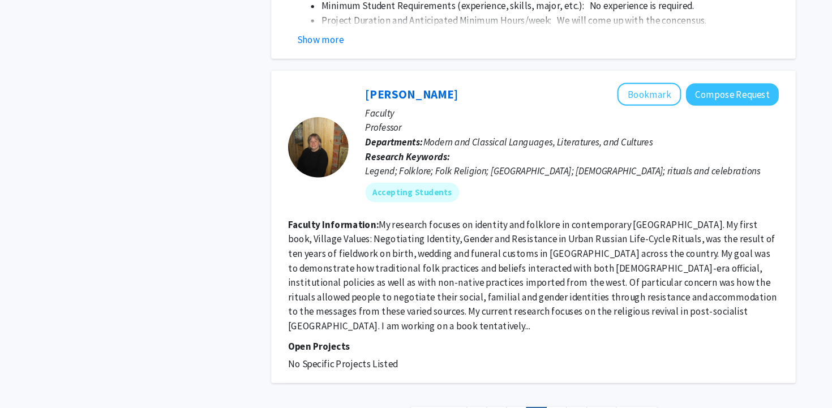
scroll to position [3528, 0]
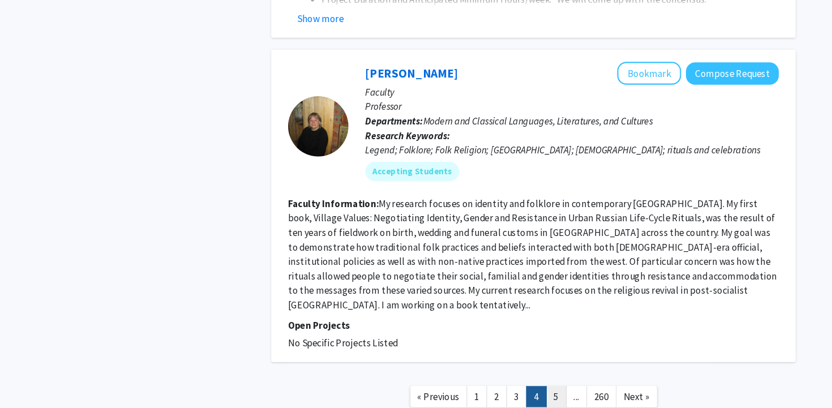
click at [520, 387] on link "5" at bounding box center [522, 397] width 19 height 20
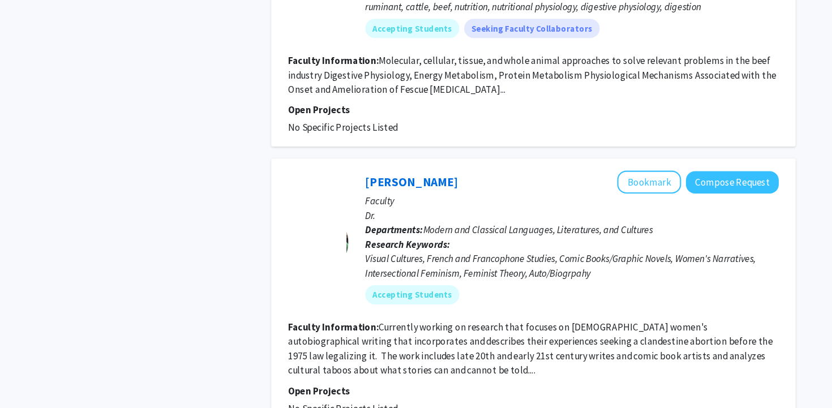
scroll to position [2596, 0]
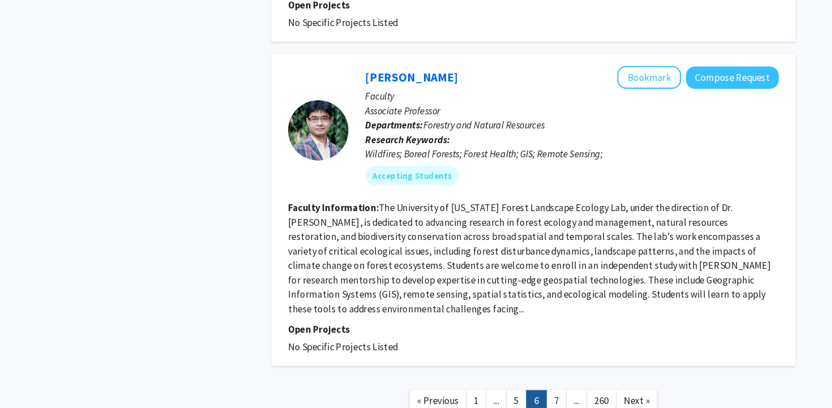
scroll to position [2646, 0]
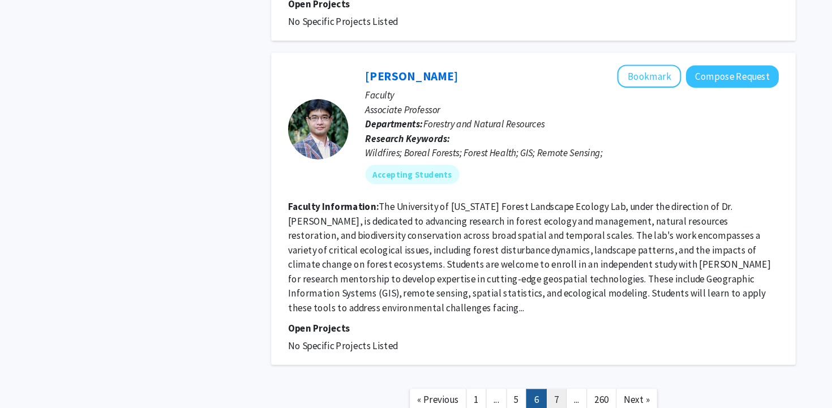
click at [519, 390] on link "7" at bounding box center [522, 400] width 19 height 20
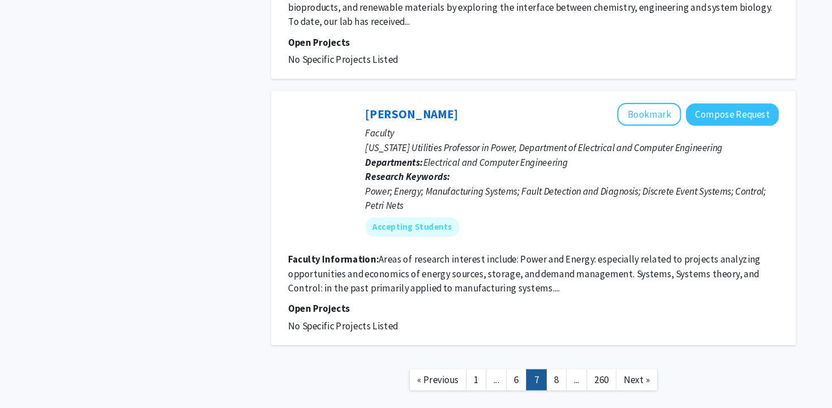
scroll to position [2581, 0]
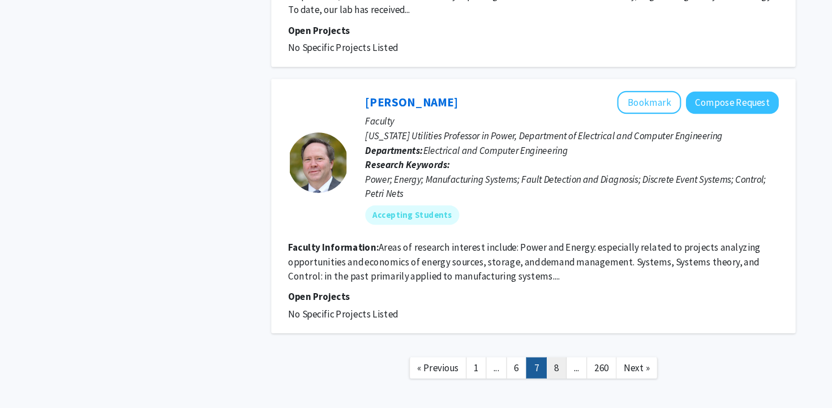
click at [520, 360] on link "8" at bounding box center [522, 370] width 19 height 20
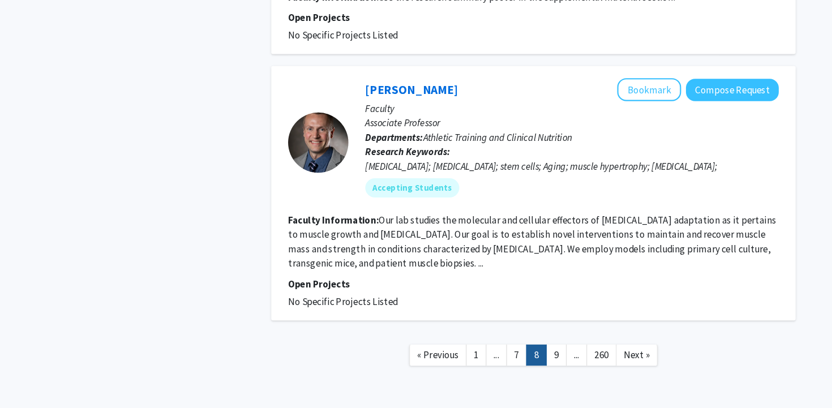
scroll to position [2585, 0]
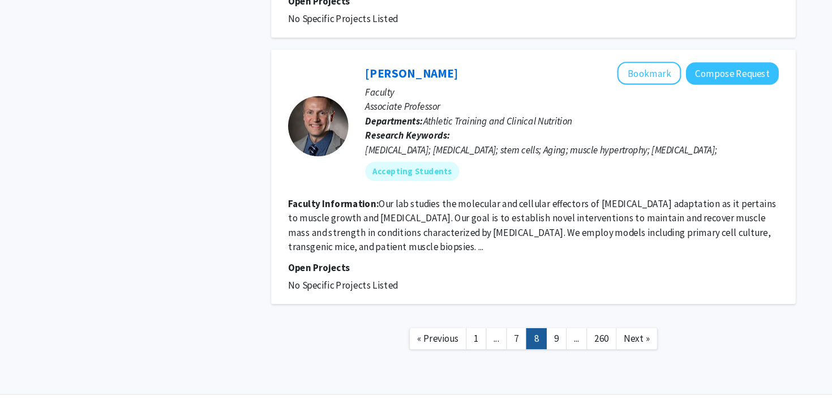
click at [371, 210] on fg-read-more "Our lab studies the molecular and cellular effectors of [MEDICAL_DATA] adaptati…" at bounding box center [500, 236] width 459 height 52
click at [334, 209] on section "Faculty Information: Our lab studies the molecular and cellular effectors of [M…" at bounding box center [501, 236] width 461 height 54
click at [597, 83] on button "Bookmark" at bounding box center [610, 94] width 60 height 22
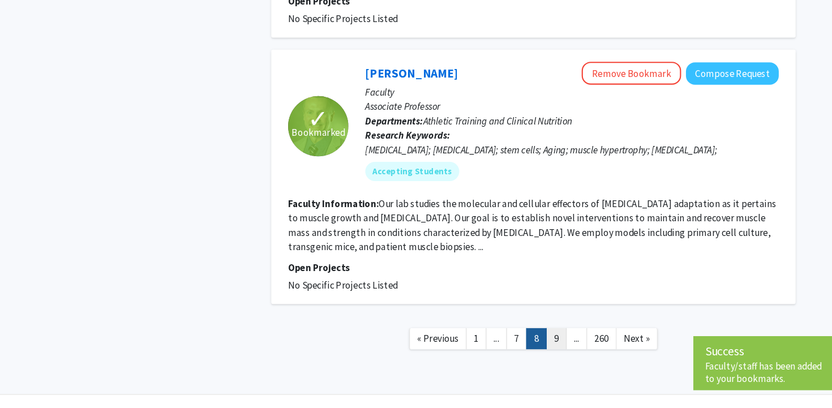
click at [526, 333] on link "9" at bounding box center [522, 343] width 19 height 20
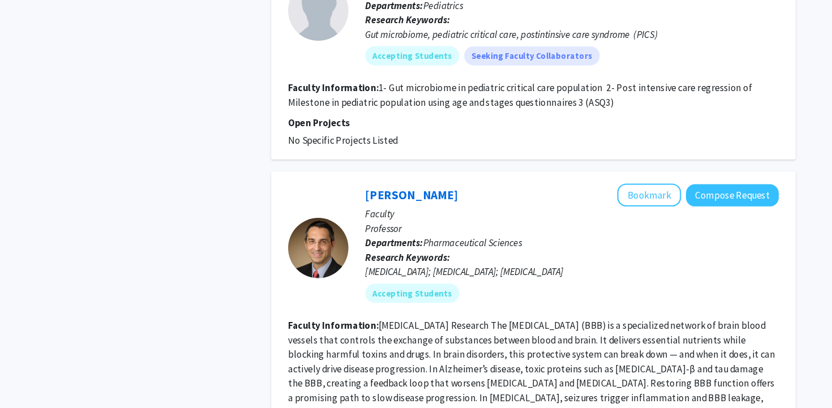
scroll to position [2653, 0]
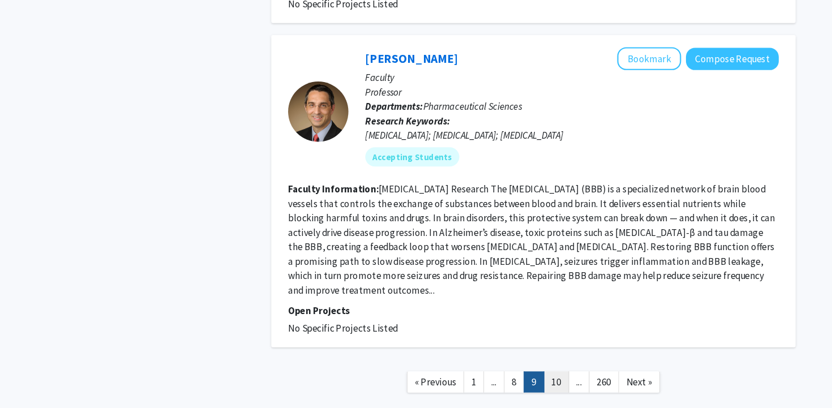
click at [526, 374] on link "10" at bounding box center [523, 384] width 24 height 20
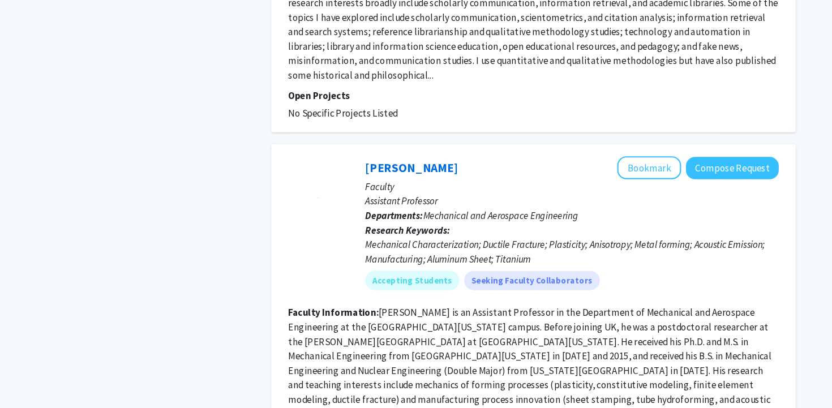
scroll to position [2717, 0]
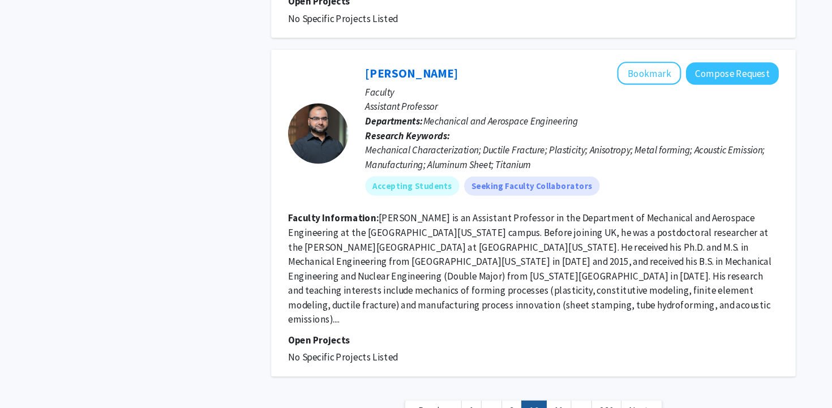
click at [524, 390] on nav "« Previous 1 ... 9 10 11 ... 260 Next »" at bounding box center [501, 413] width 493 height 46
click at [524, 401] on link "11" at bounding box center [525, 411] width 24 height 20
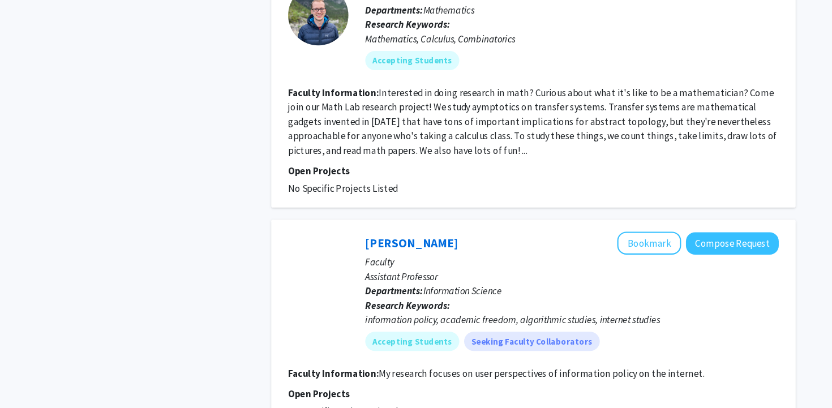
scroll to position [2490, 0]
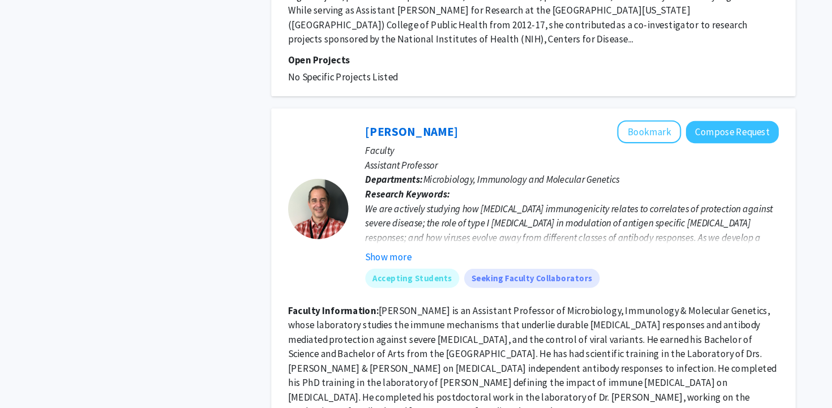
scroll to position [1215, 0]
